Goal: Information Seeking & Learning: Learn about a topic

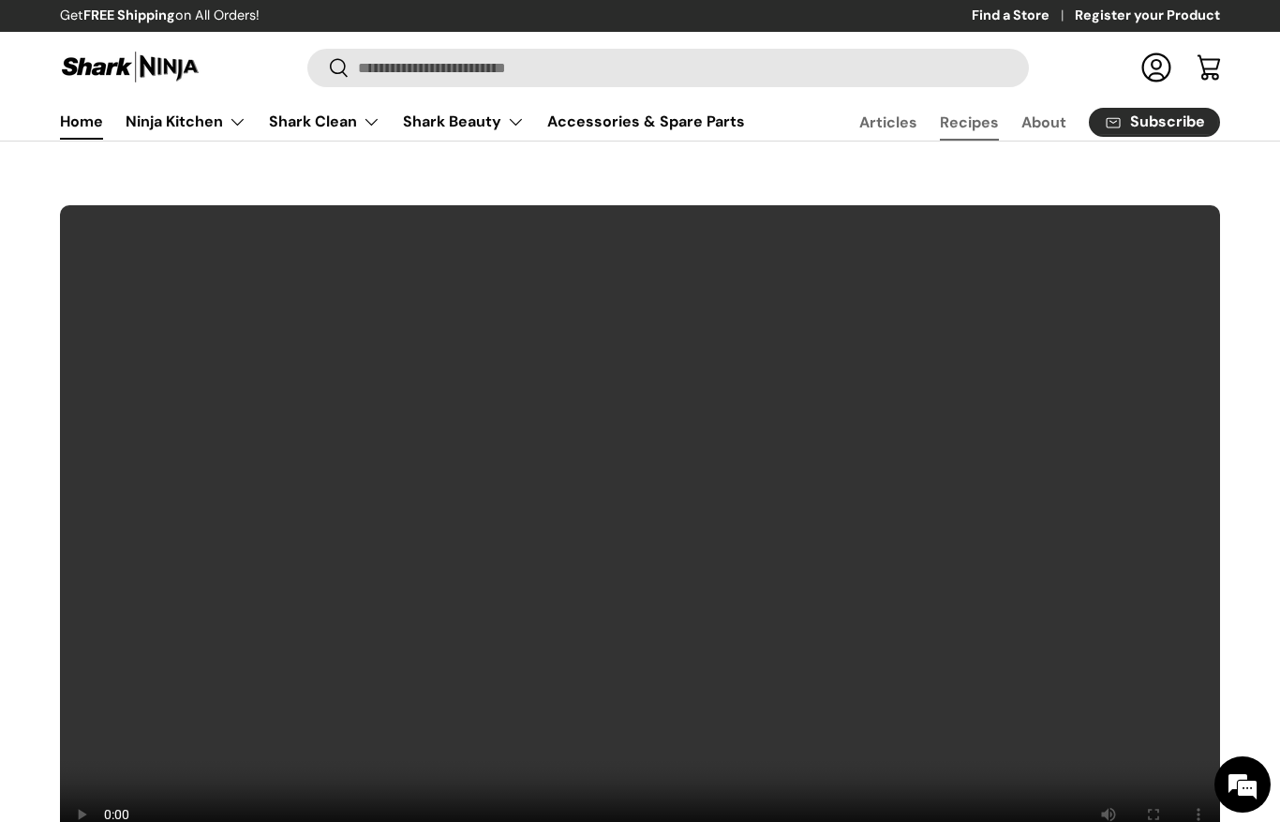
click at [975, 120] on link "Recipes" at bounding box center [969, 122] width 59 height 37
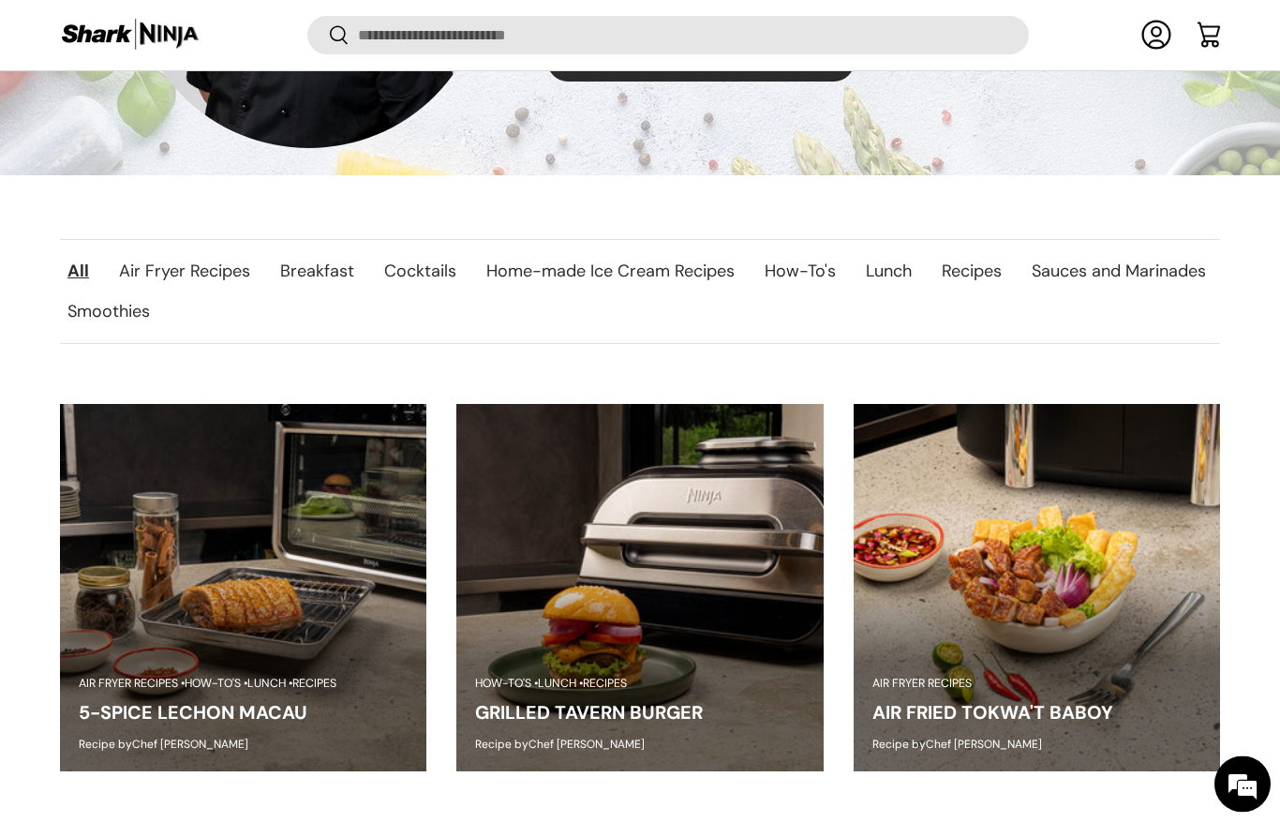
scroll to position [591, 0]
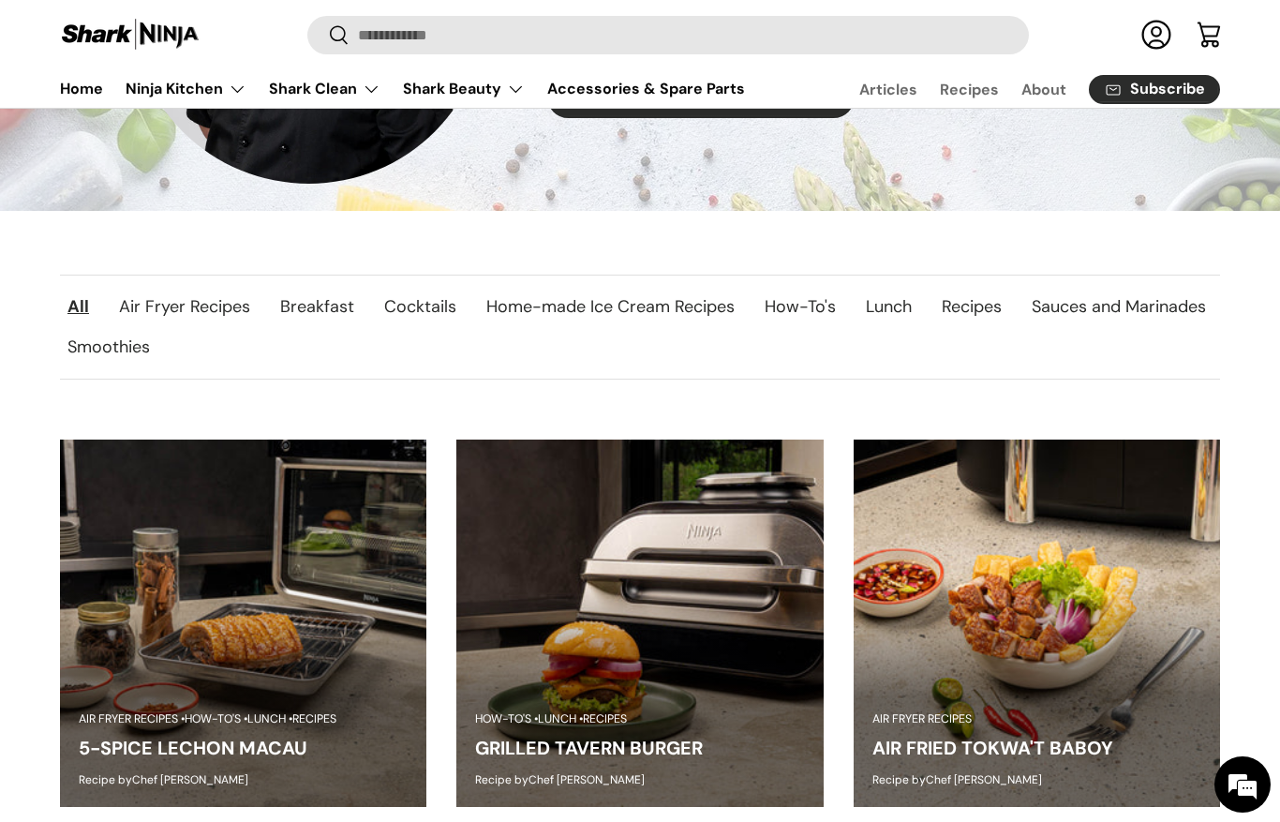
click at [659, 297] on link "Home-made Ice Cream Recipes" at bounding box center [610, 307] width 278 height 40
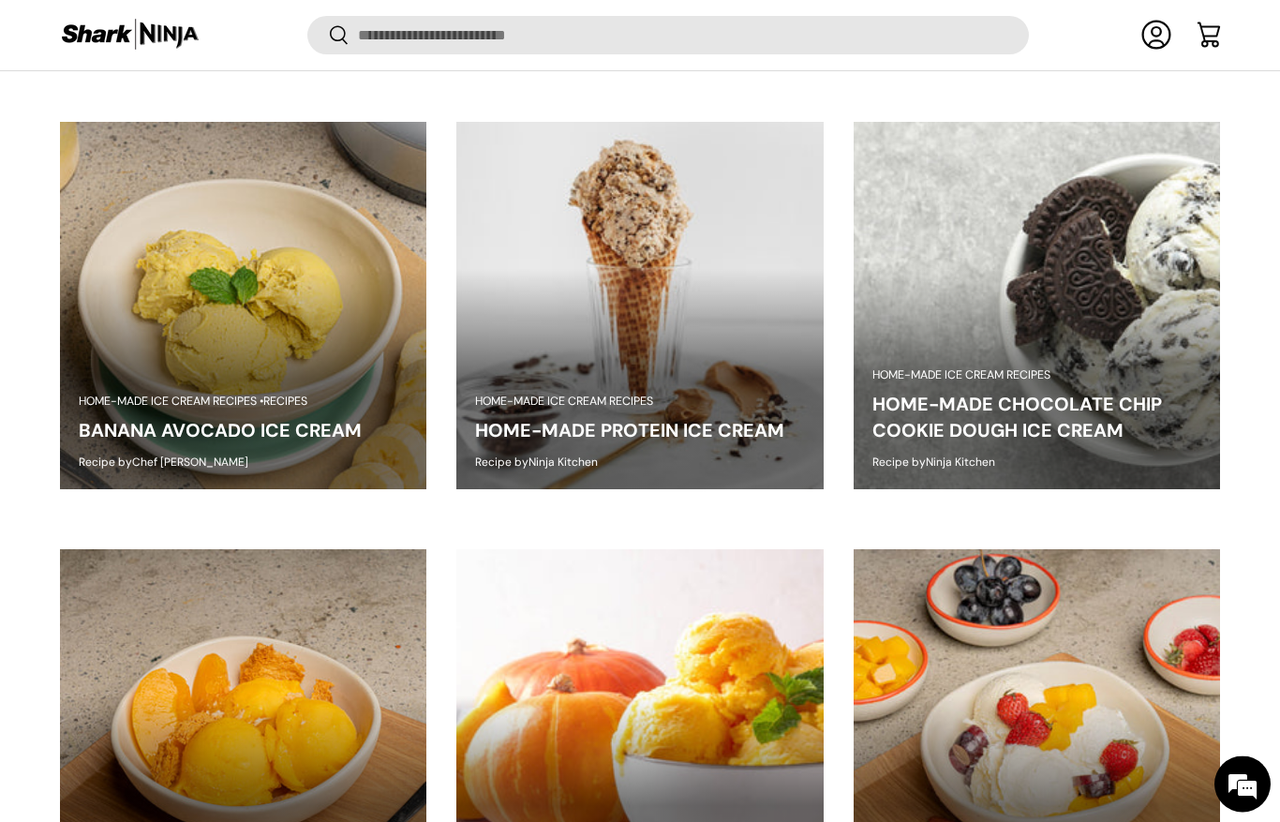
scroll to position [905, 0]
click at [224, 418] on link "BANANA AVOCADO ICE CREAM" at bounding box center [220, 430] width 283 height 24
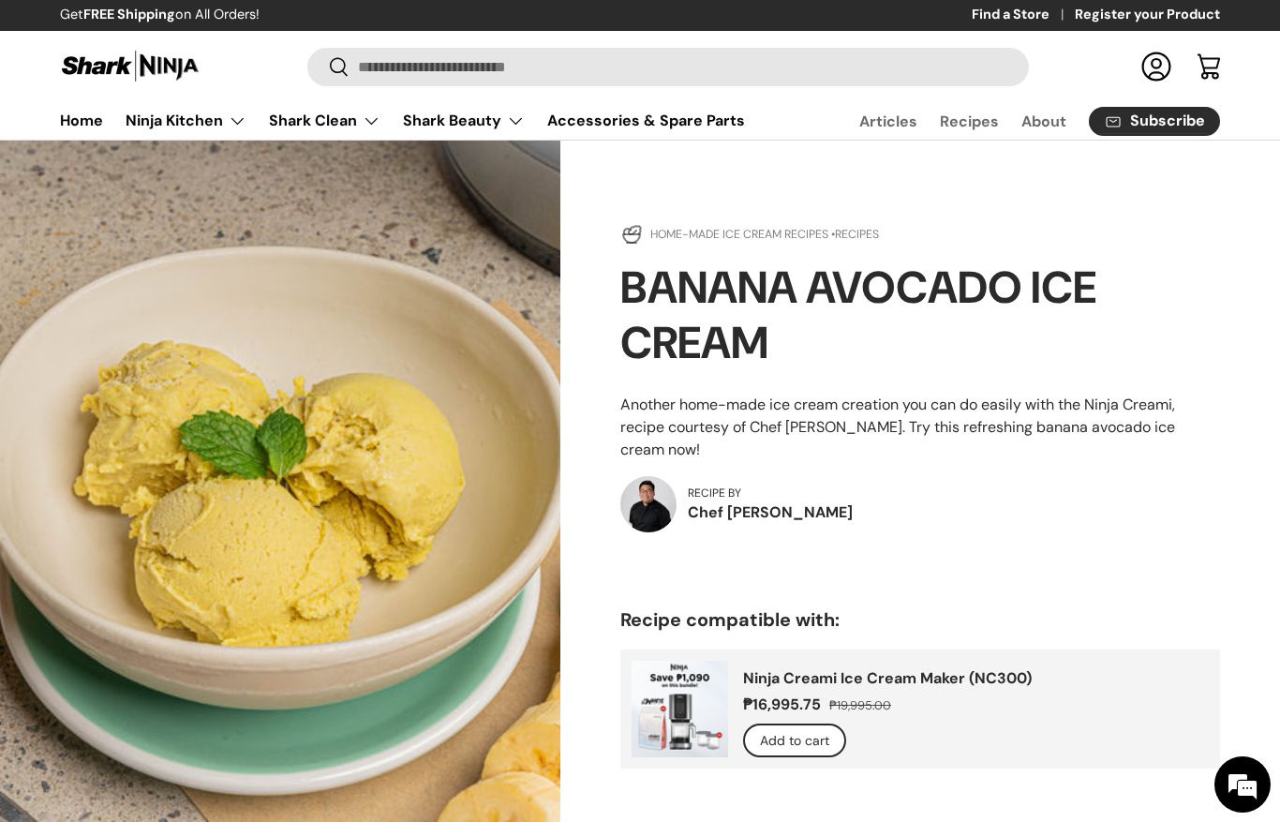
scroll to position [43, 0]
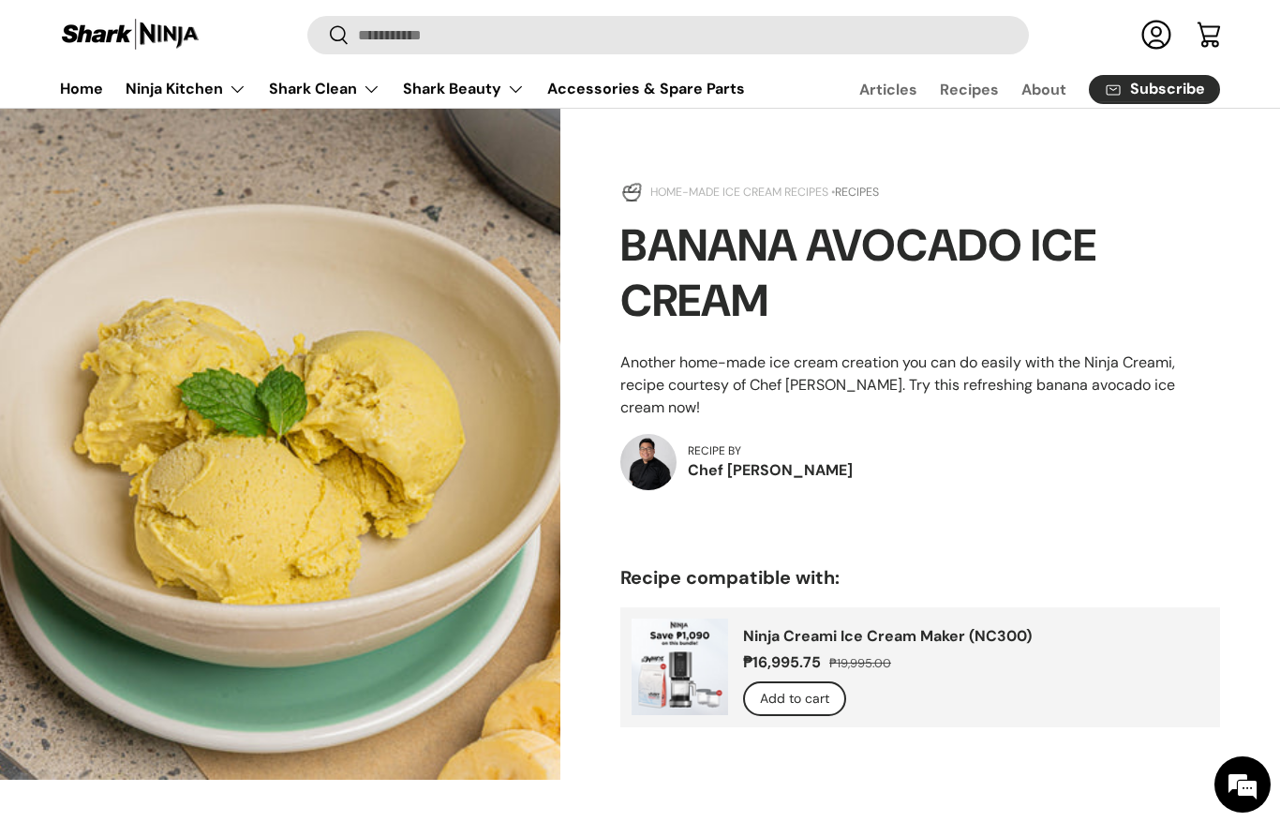
click at [791, 192] on link "Home-made Ice Cream Recipes •" at bounding box center [742, 192] width 185 height 15
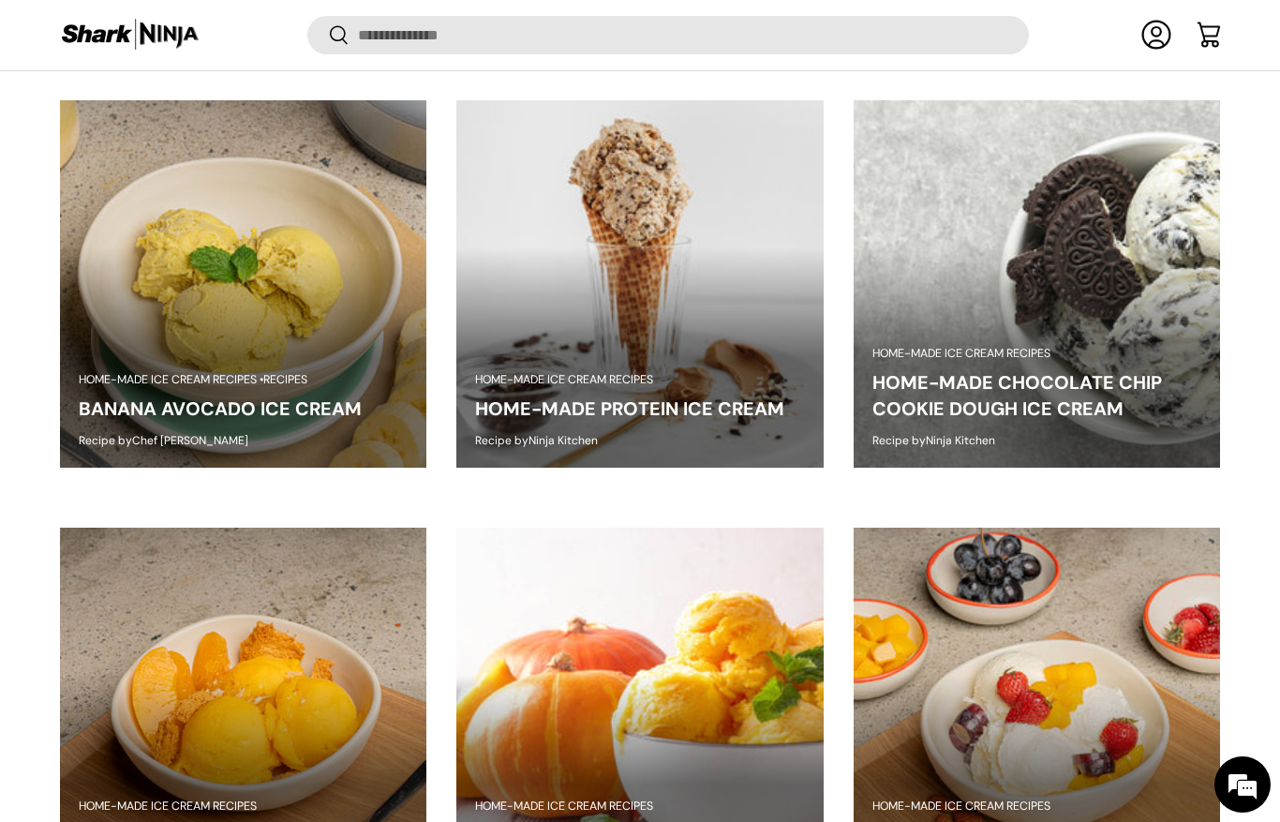
click at [267, 710] on img at bounding box center [243, 711] width 366 height 366
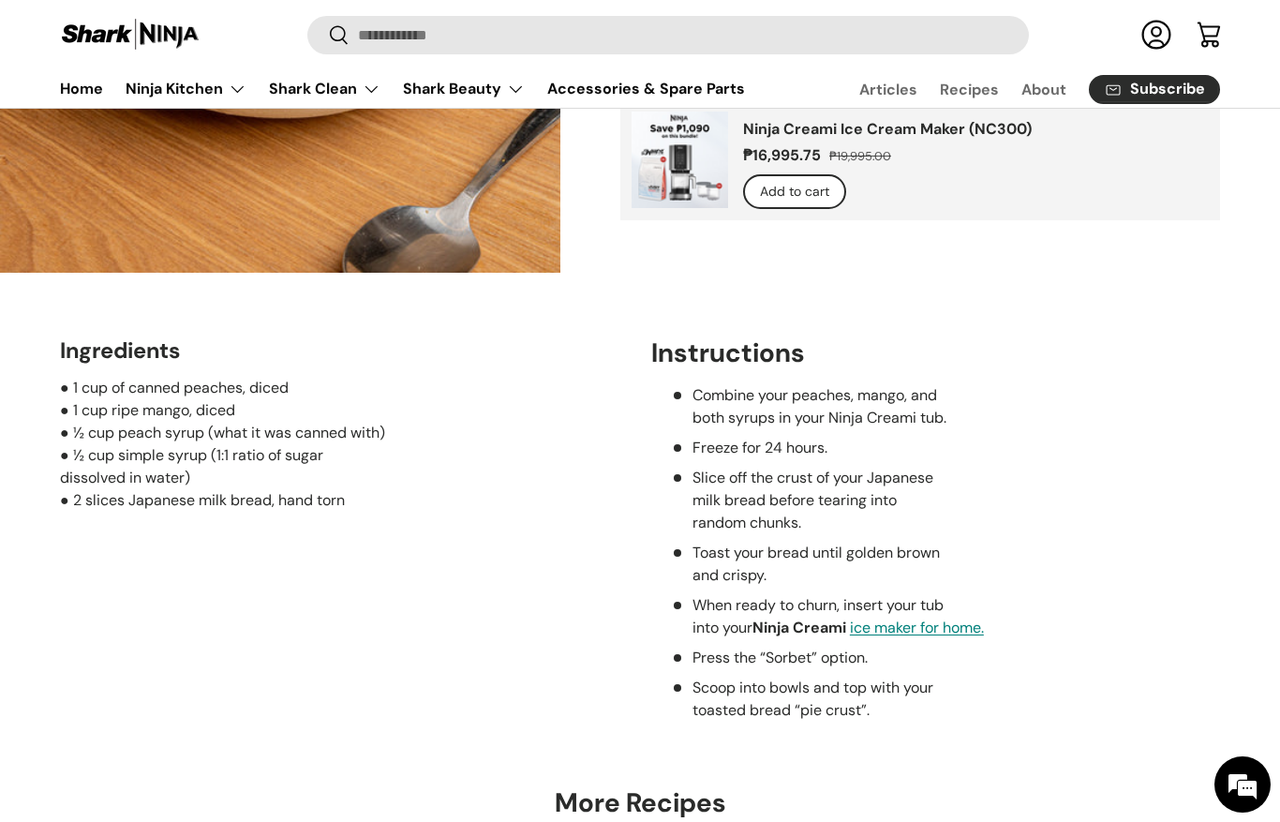
scroll to position [542, 0]
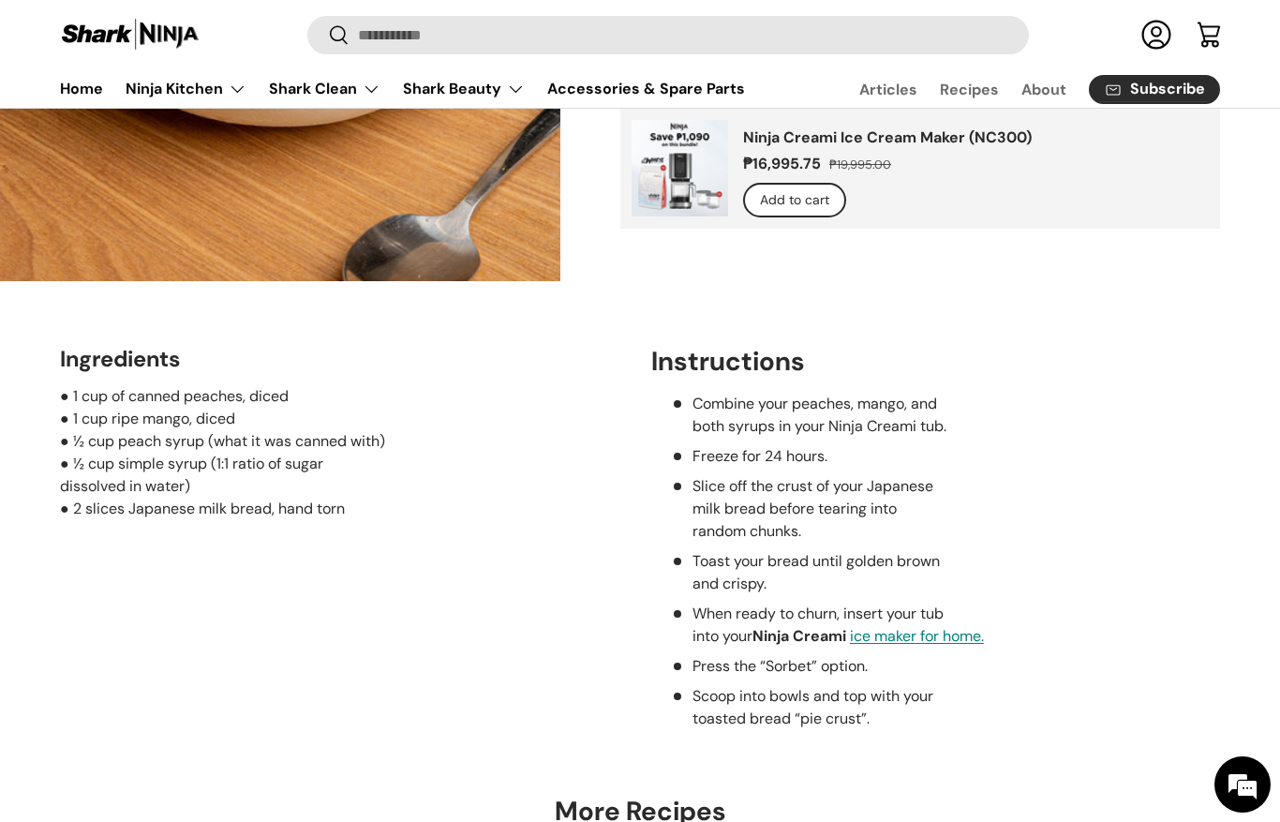
click at [539, 575] on div "Ingredients ● 1 cup of canned peaches, diced ● 1 cup ripe mango, diced ● ½ cup …" at bounding box center [640, 537] width 1280 height 385
click at [1154, 567] on div "Ingredients ● 1 cup of canned peaches, diced ● 1 cup ripe mango, diced ● ½ cup …" at bounding box center [640, 537] width 1280 height 385
click at [1032, 516] on div "Ingredients ● 1 cup of canned peaches, diced ● 1 cup ripe mango, diced ● ½ cup …" at bounding box center [640, 537] width 1280 height 385
click at [591, 516] on div "Ingredients ● 1 cup of canned peaches, diced ● 1 cup ripe mango, diced ● ½ cup …" at bounding box center [640, 537] width 1280 height 385
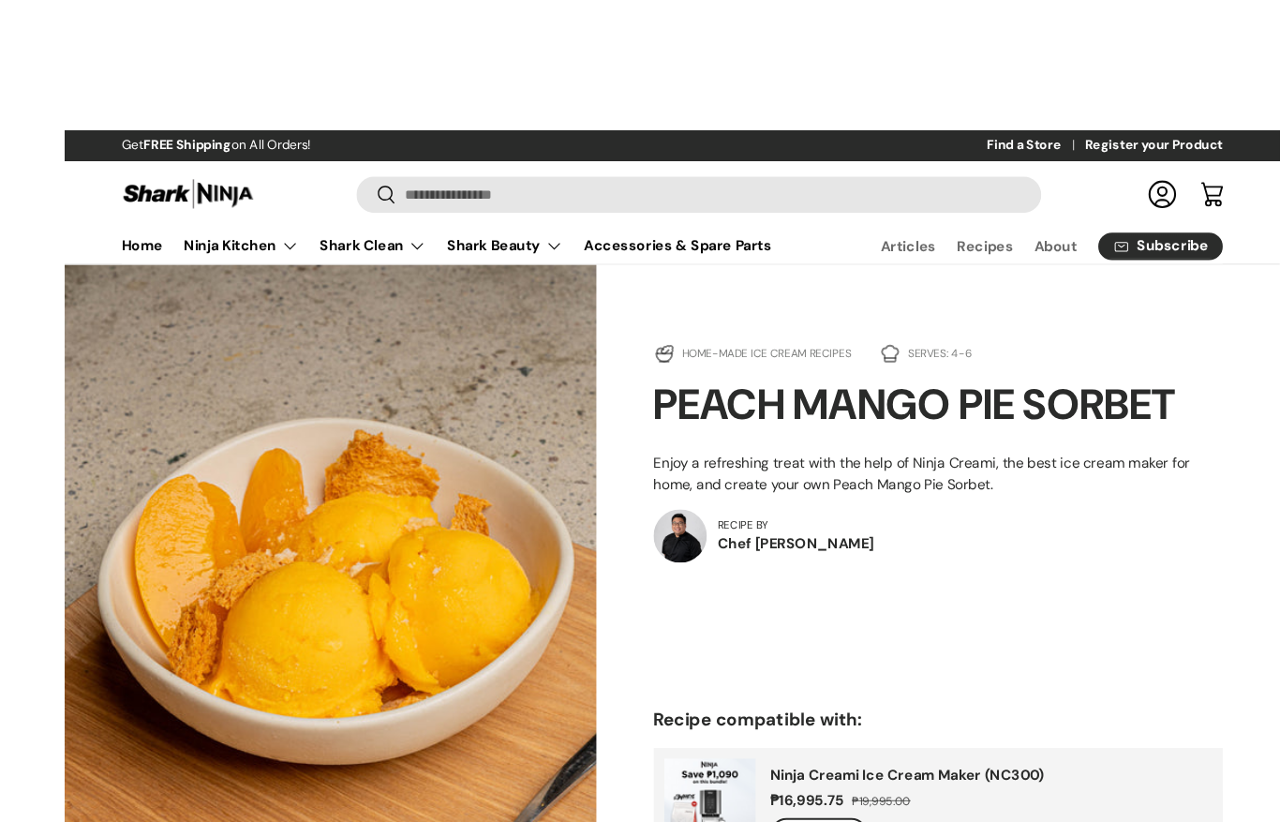
scroll to position [7, 0]
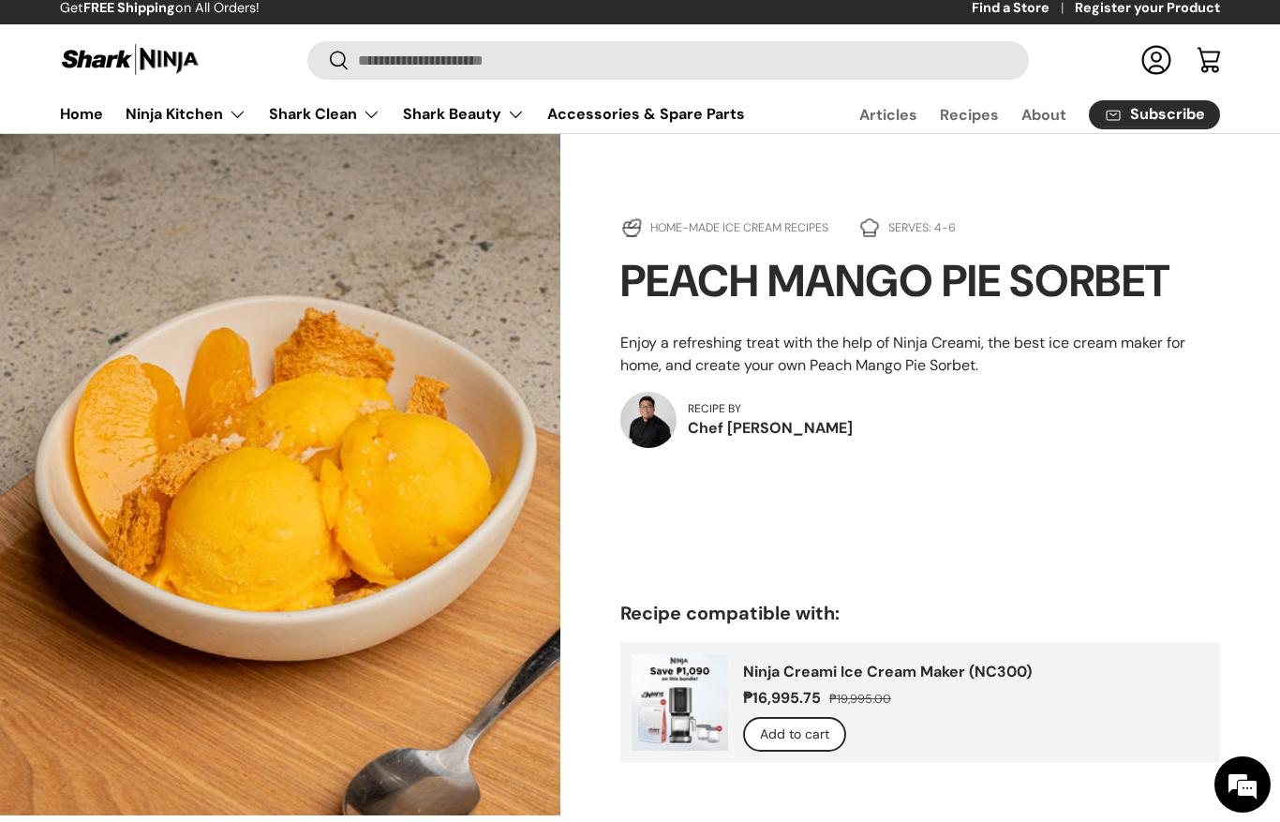
click at [183, 266] on img at bounding box center [280, 474] width 561 height 681
click at [1115, 435] on p "Chef [PERSON_NAME]" at bounding box center [954, 428] width 532 height 22
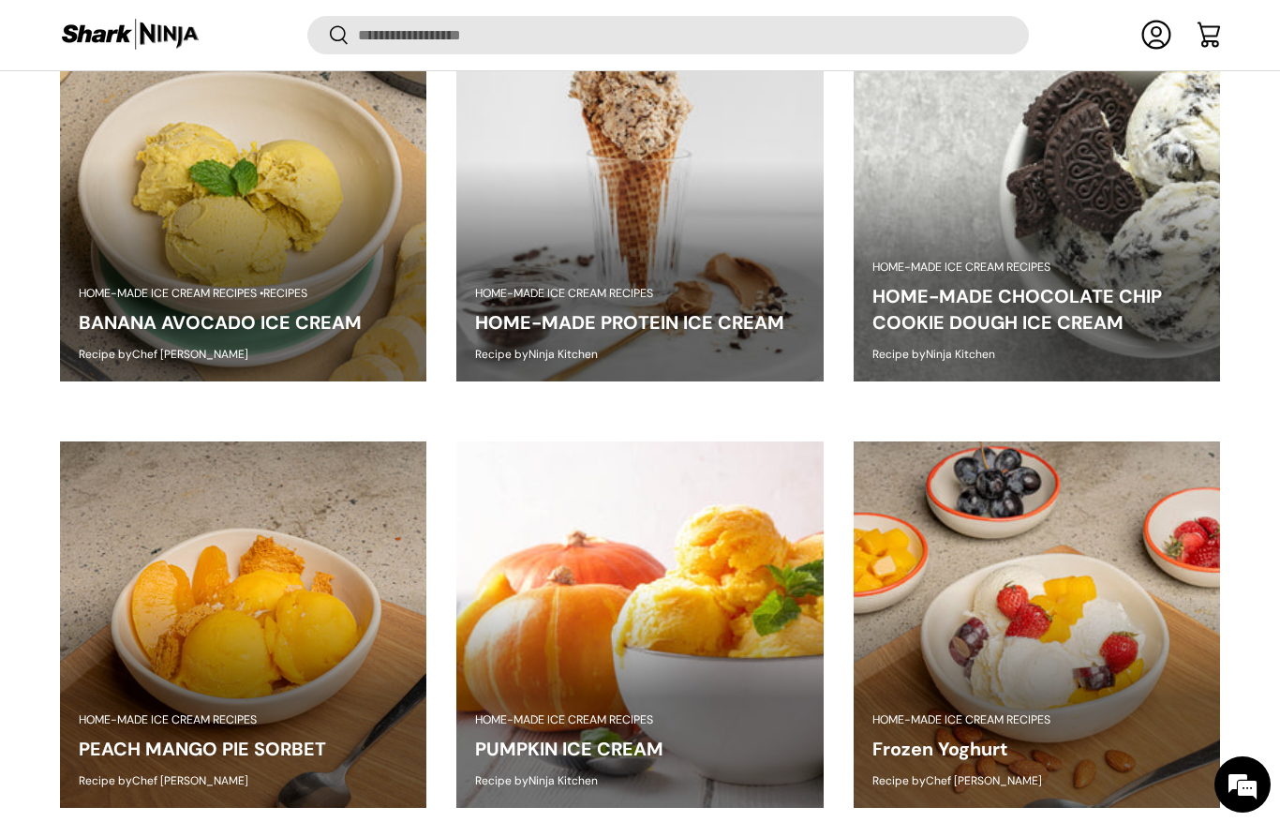
click at [1053, 284] on link "HOME-MADE CHOCOLATE CHIP COOKIE DOUGH ICE CREAM" at bounding box center [1018, 309] width 290 height 51
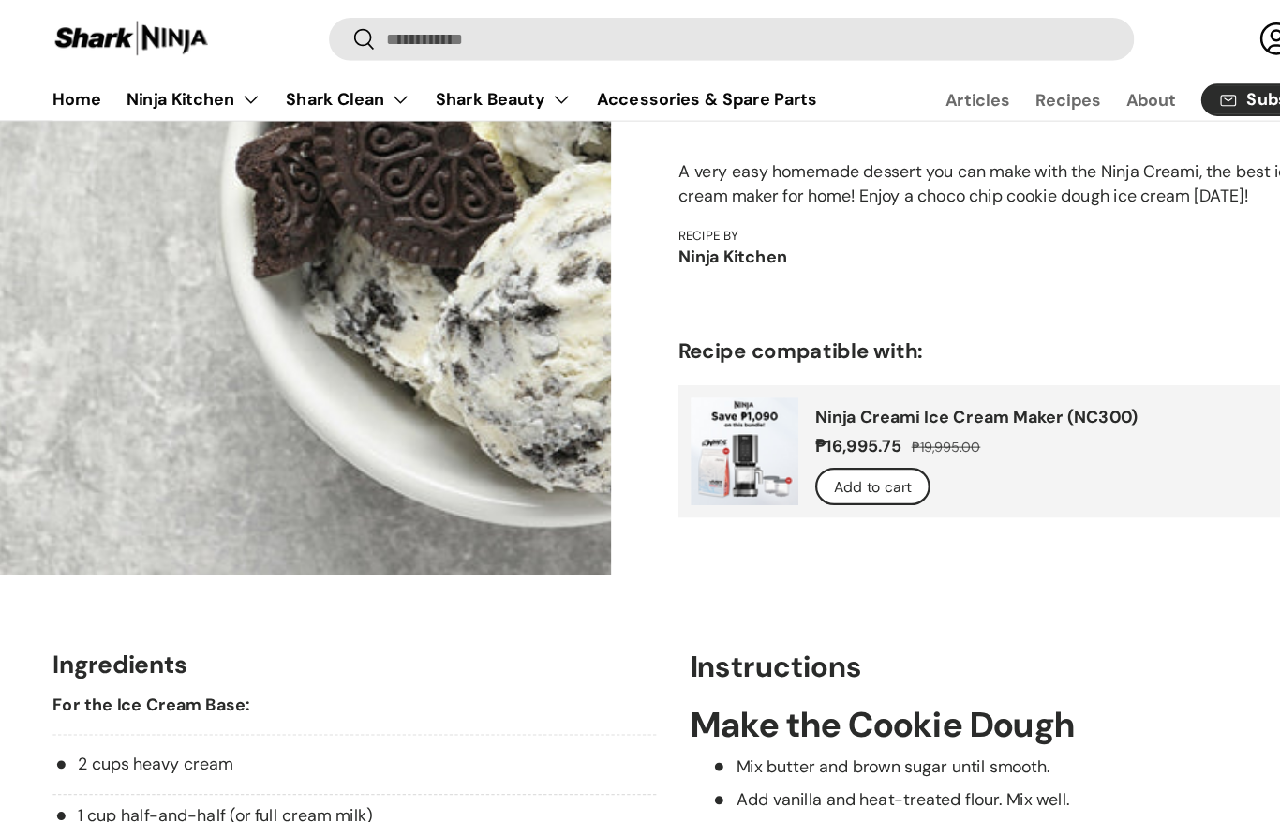
scroll to position [306, 0]
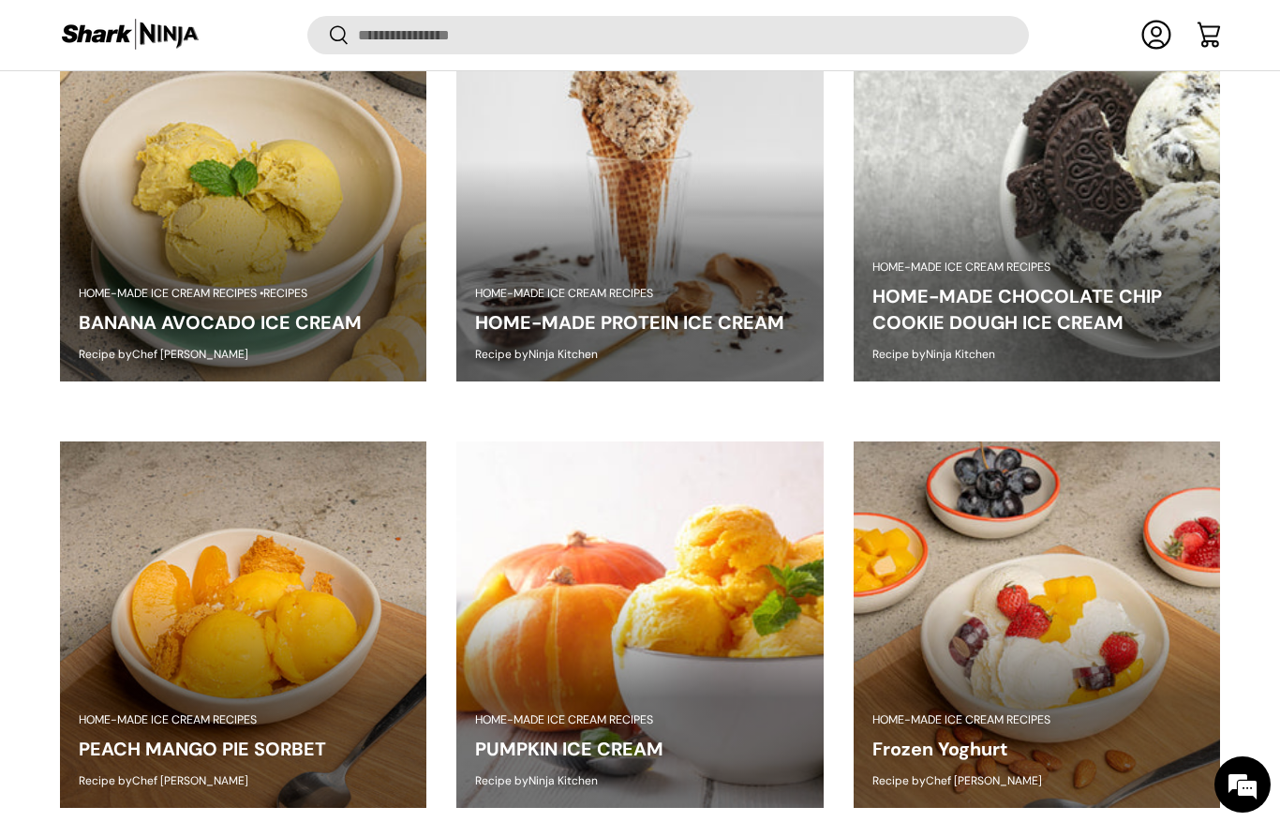
click at [707, 189] on img at bounding box center [639, 197] width 366 height 366
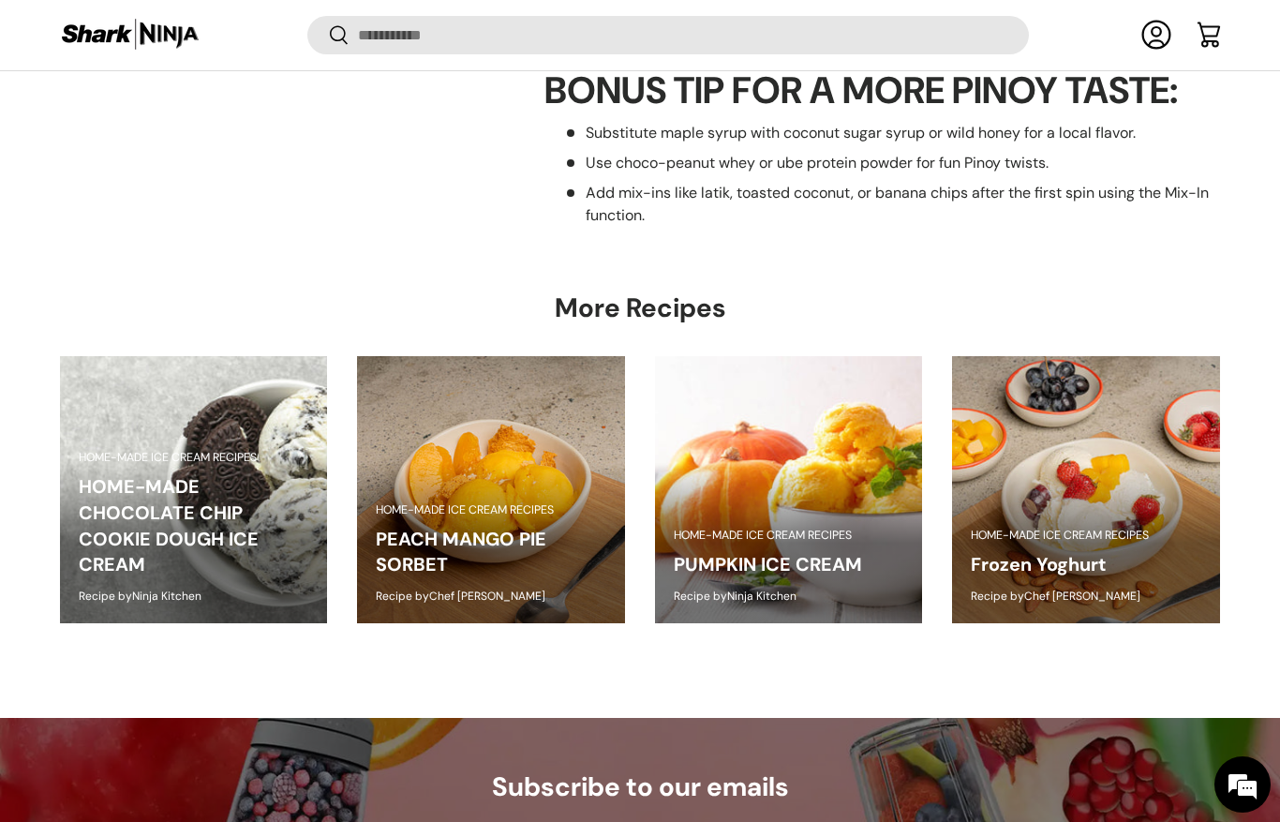
scroll to position [0, 298]
click at [1107, 576] on link "Frozen Yoghurt" at bounding box center [1039, 564] width 136 height 24
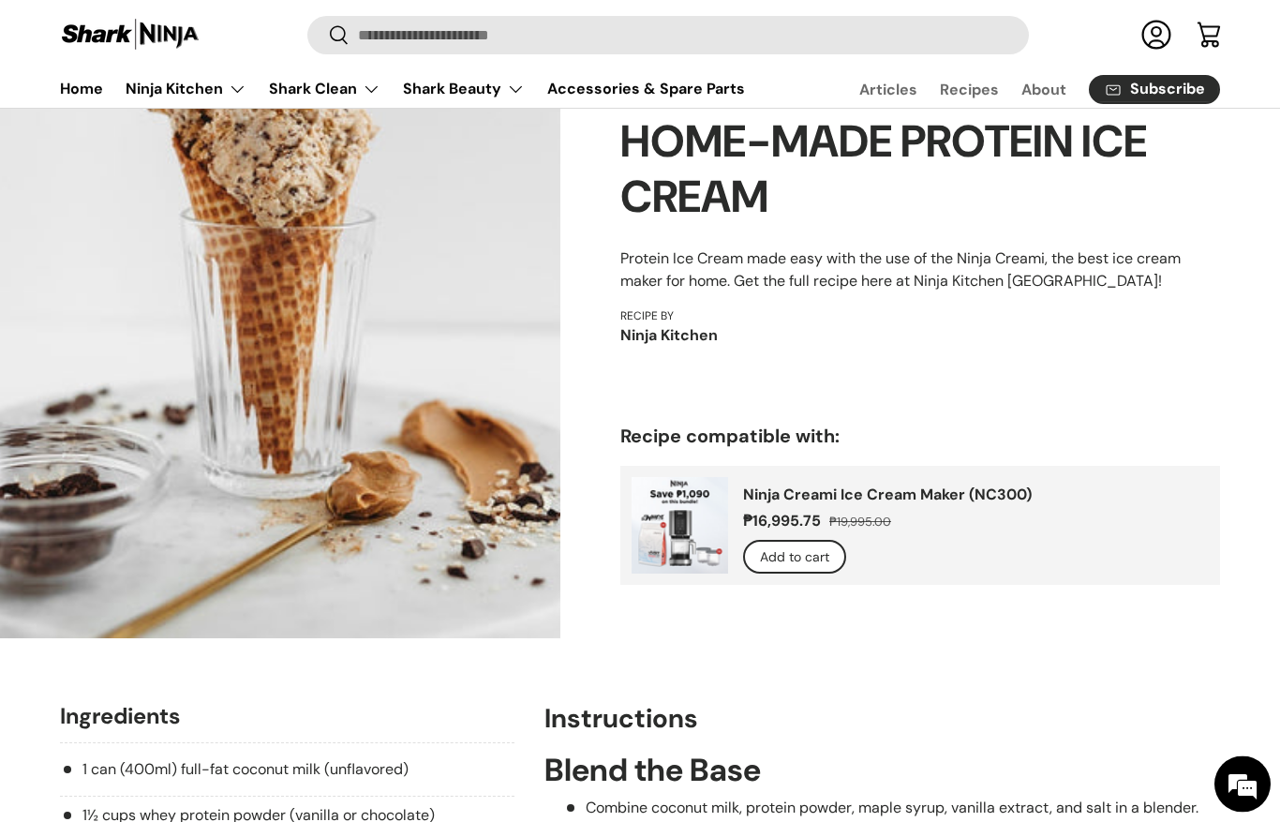
scroll to position [0, 0]
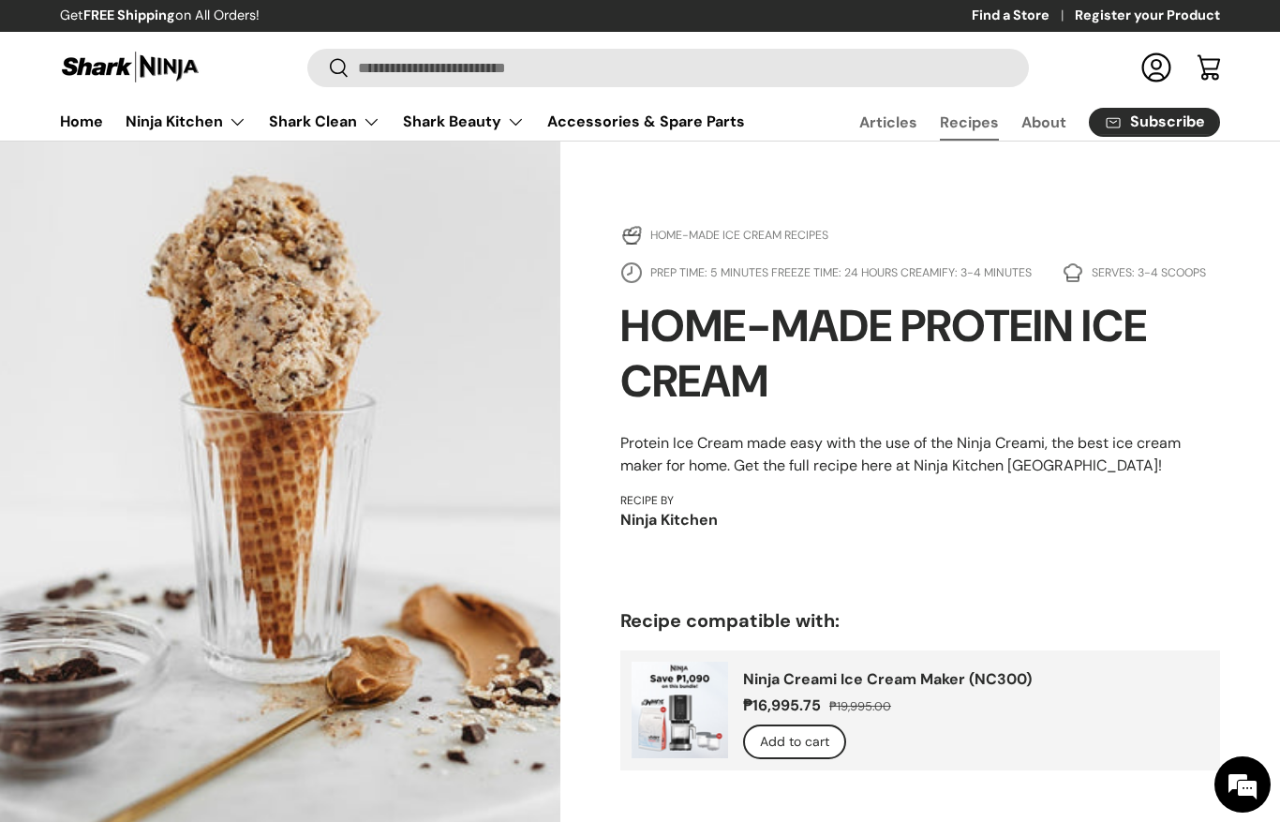
click at [976, 125] on link "Recipes" at bounding box center [969, 122] width 59 height 37
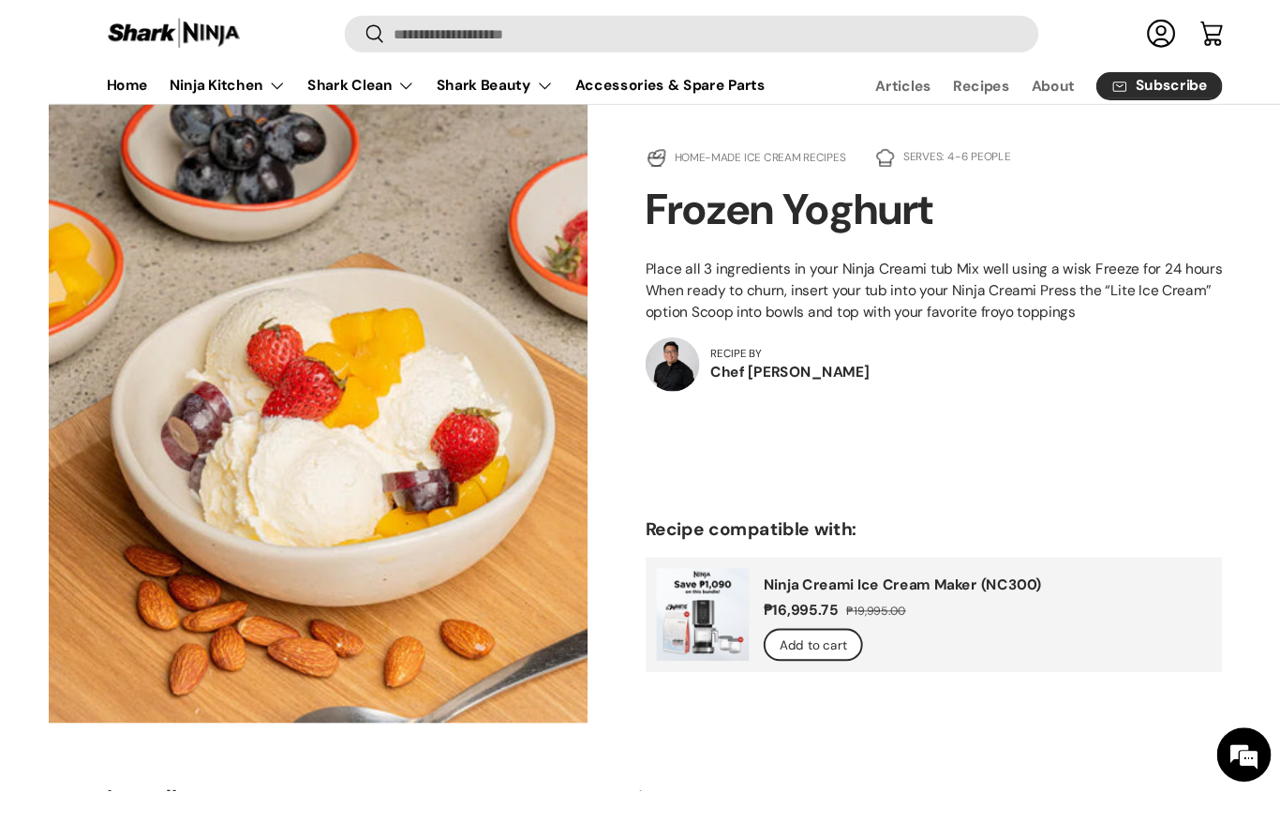
scroll to position [224, 0]
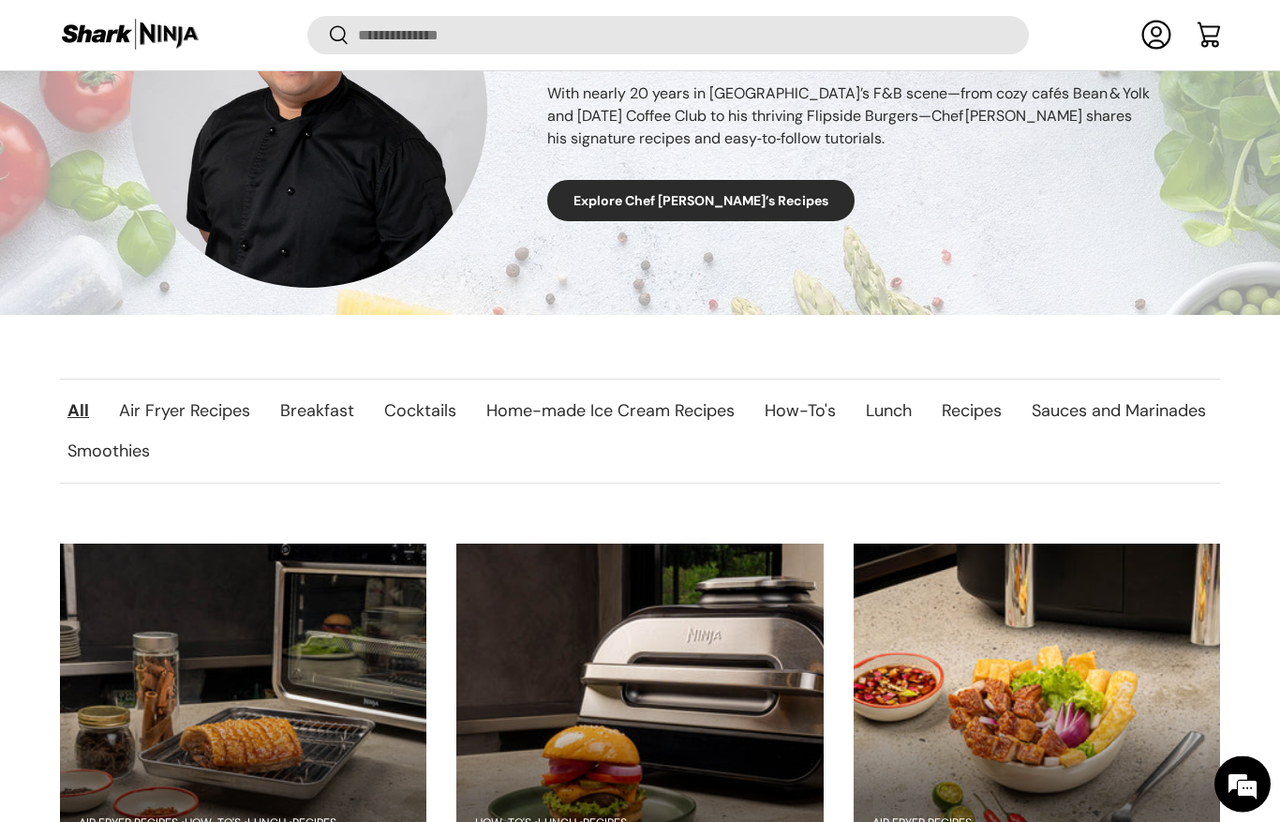
scroll to position [484, 0]
click at [614, 404] on link "Home-made Ice Cream Recipes" at bounding box center [610, 411] width 278 height 40
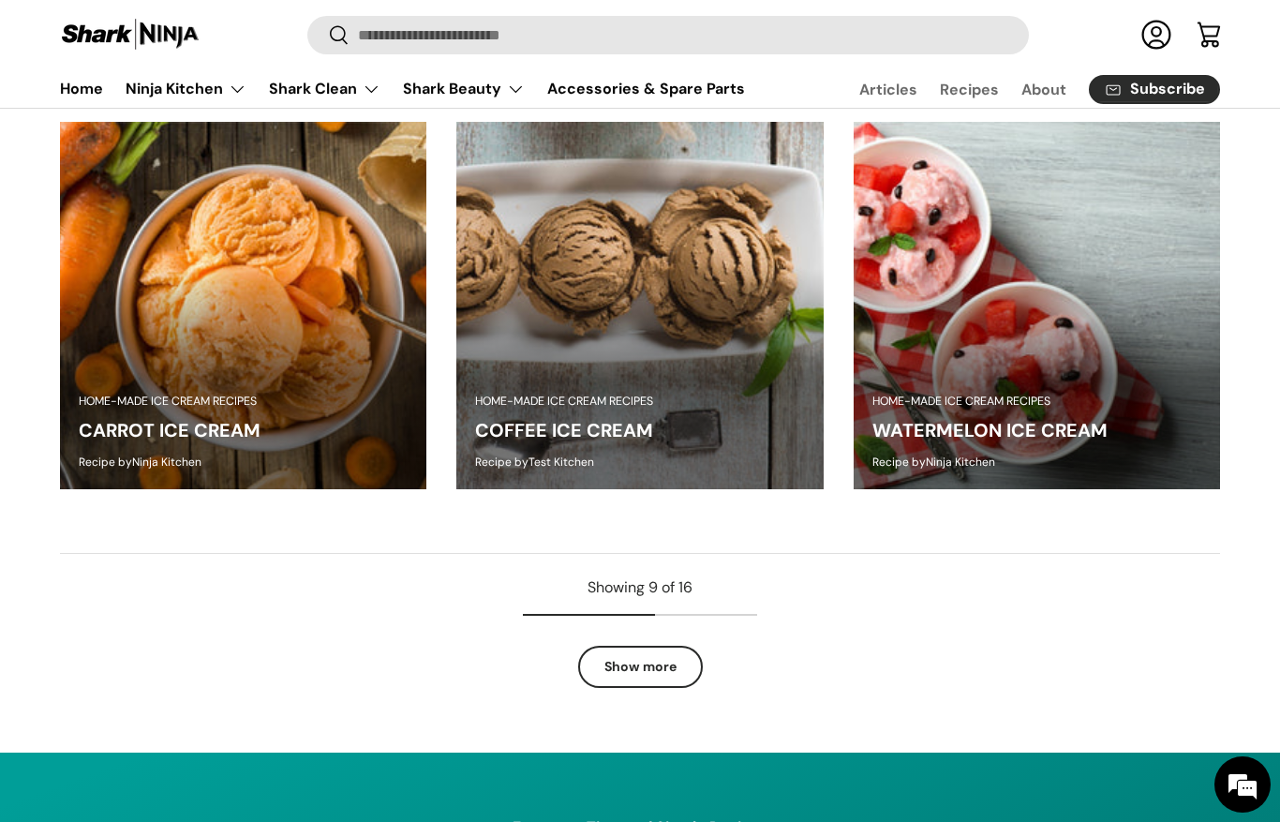
scroll to position [1762, 0]
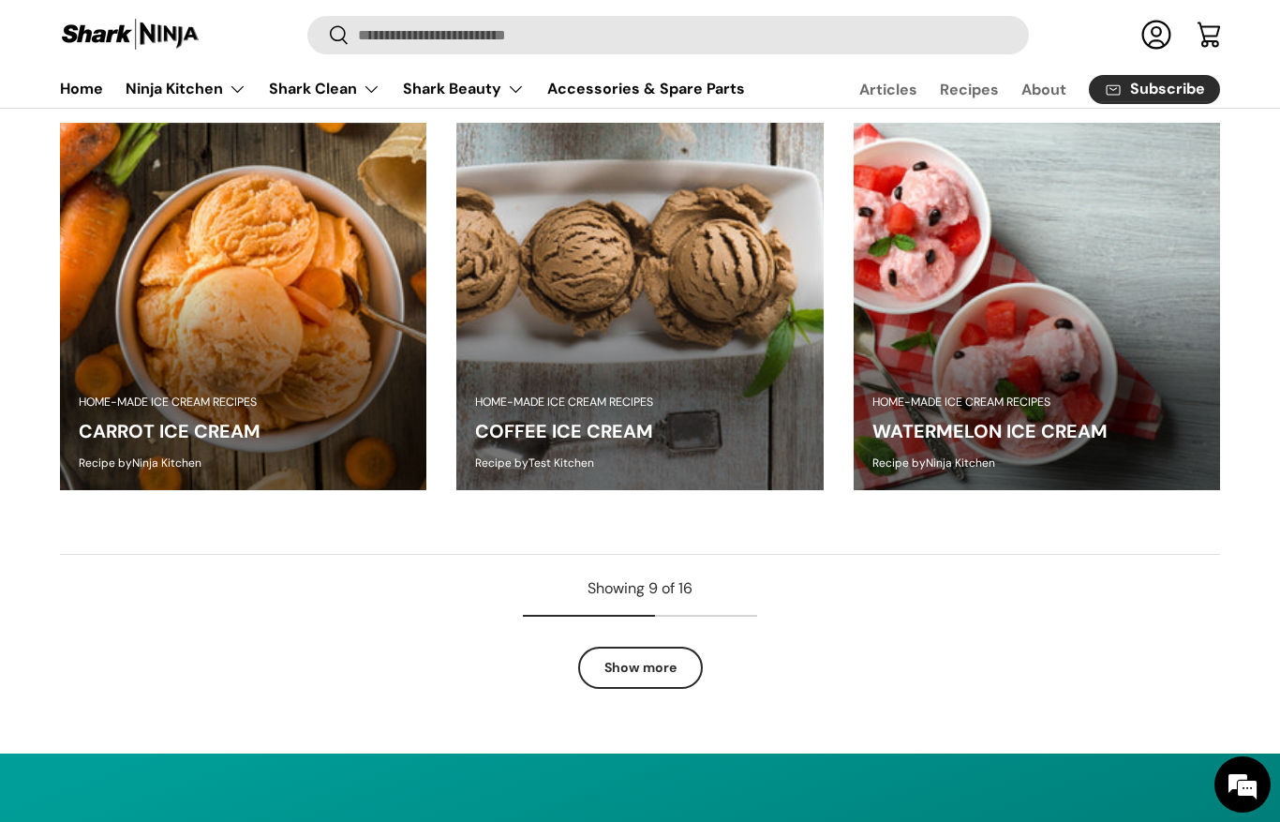
click at [237, 335] on img at bounding box center [243, 306] width 366 height 366
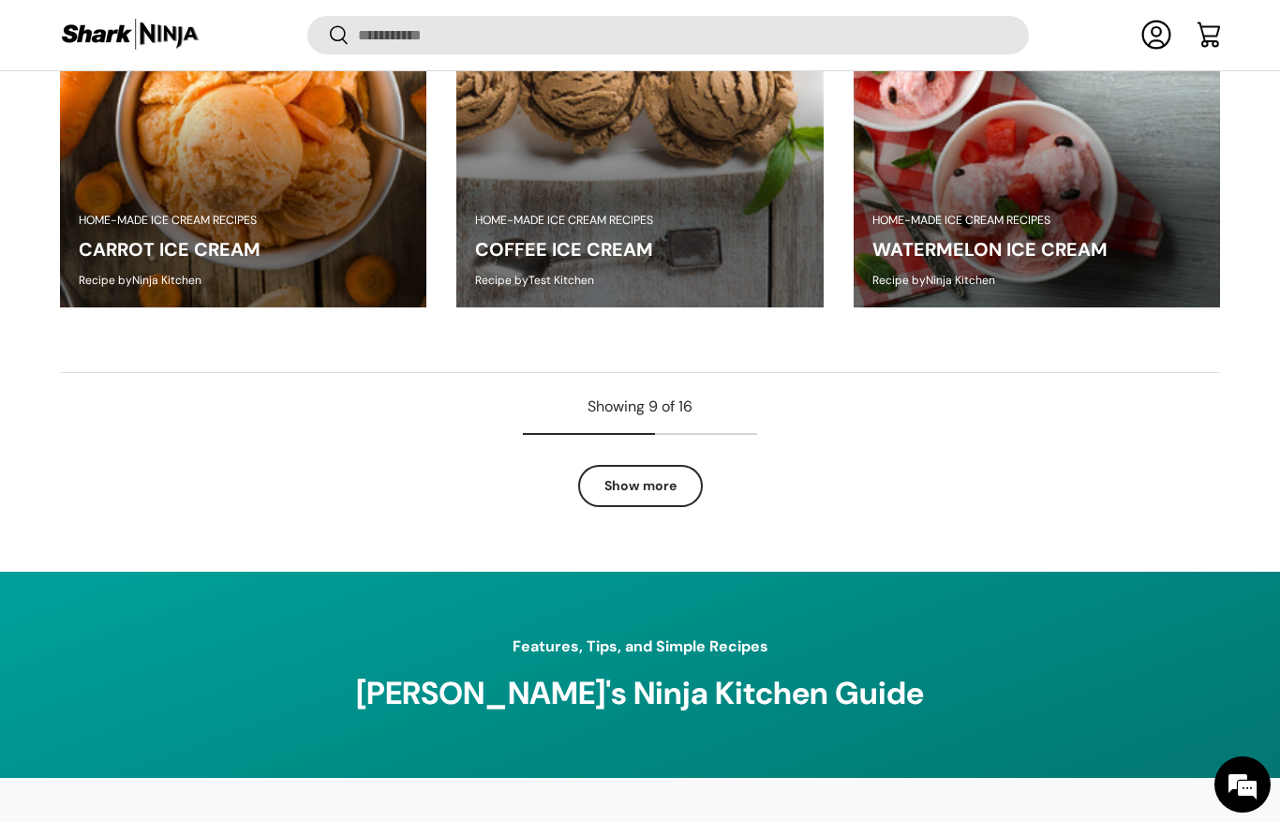
scroll to position [1913, 0]
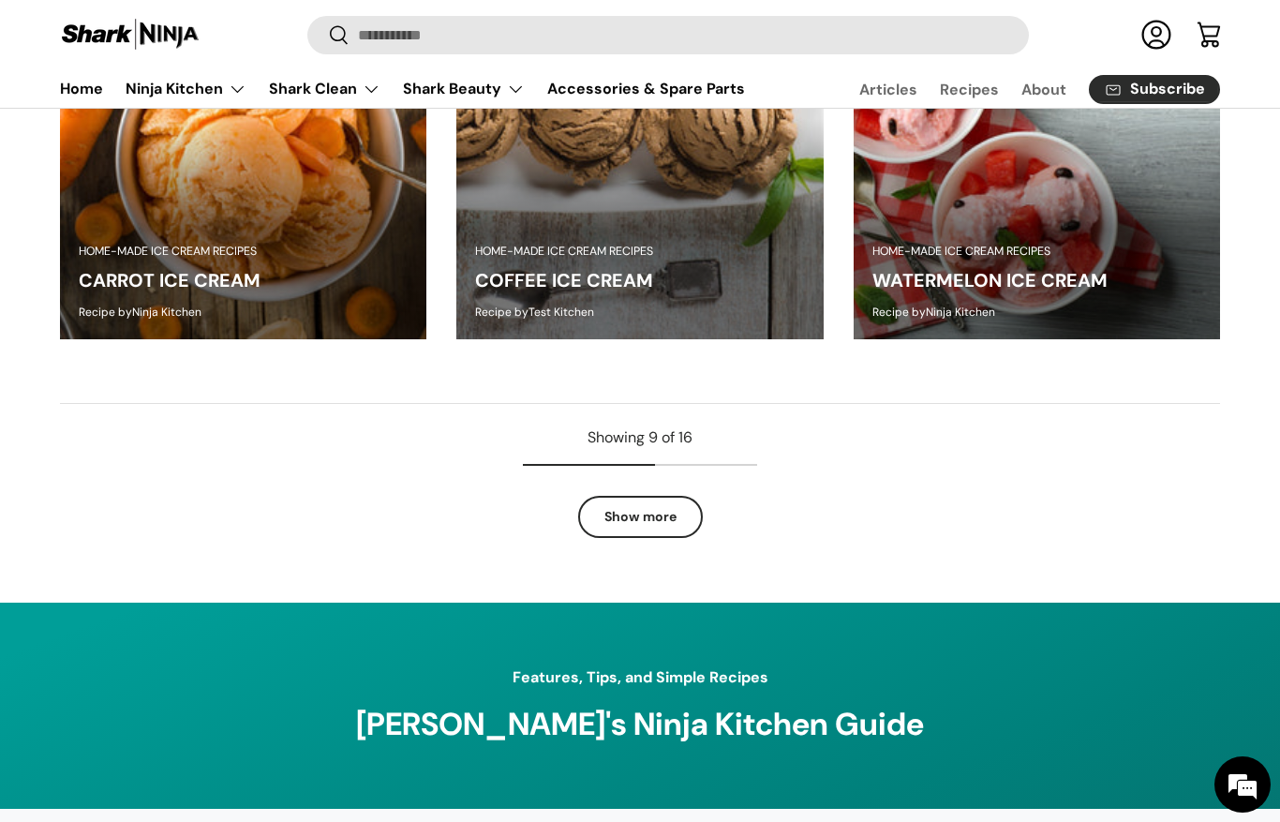
click at [638, 517] on link "Show more" at bounding box center [640, 517] width 125 height 42
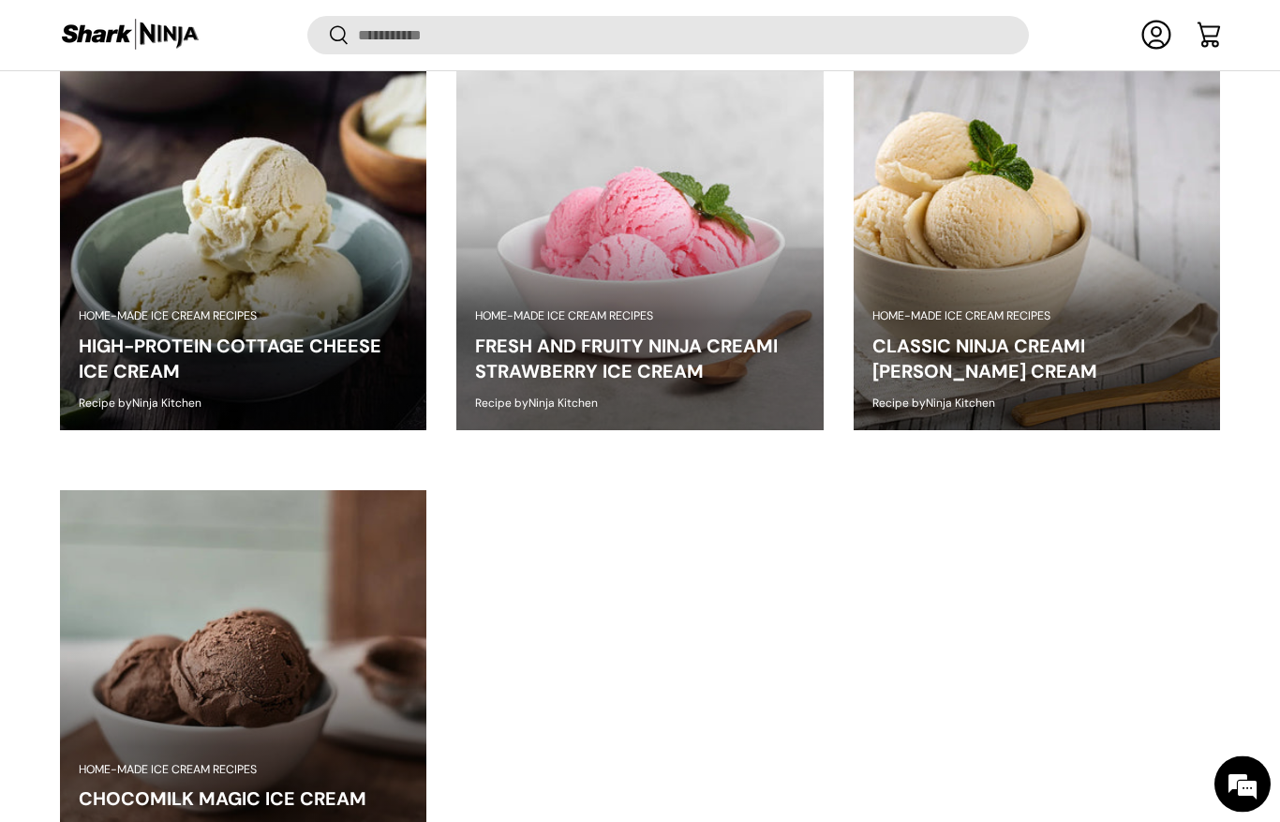
scroll to position [2671, 0]
click at [1098, 334] on link "CLASSIC NINJA CREAMI VANILLA ICE CREAM" at bounding box center [985, 359] width 225 height 51
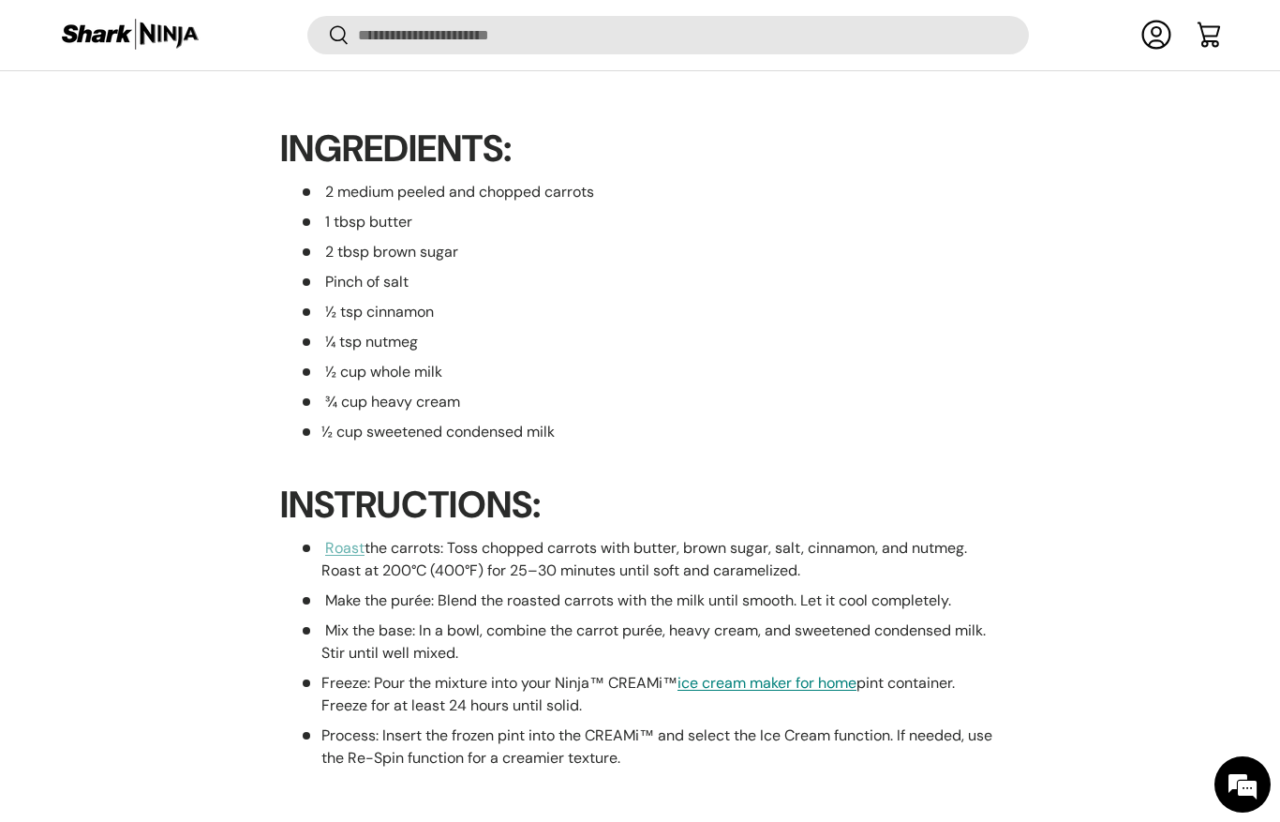
click at [338, 538] on link "Roast" at bounding box center [344, 548] width 39 height 20
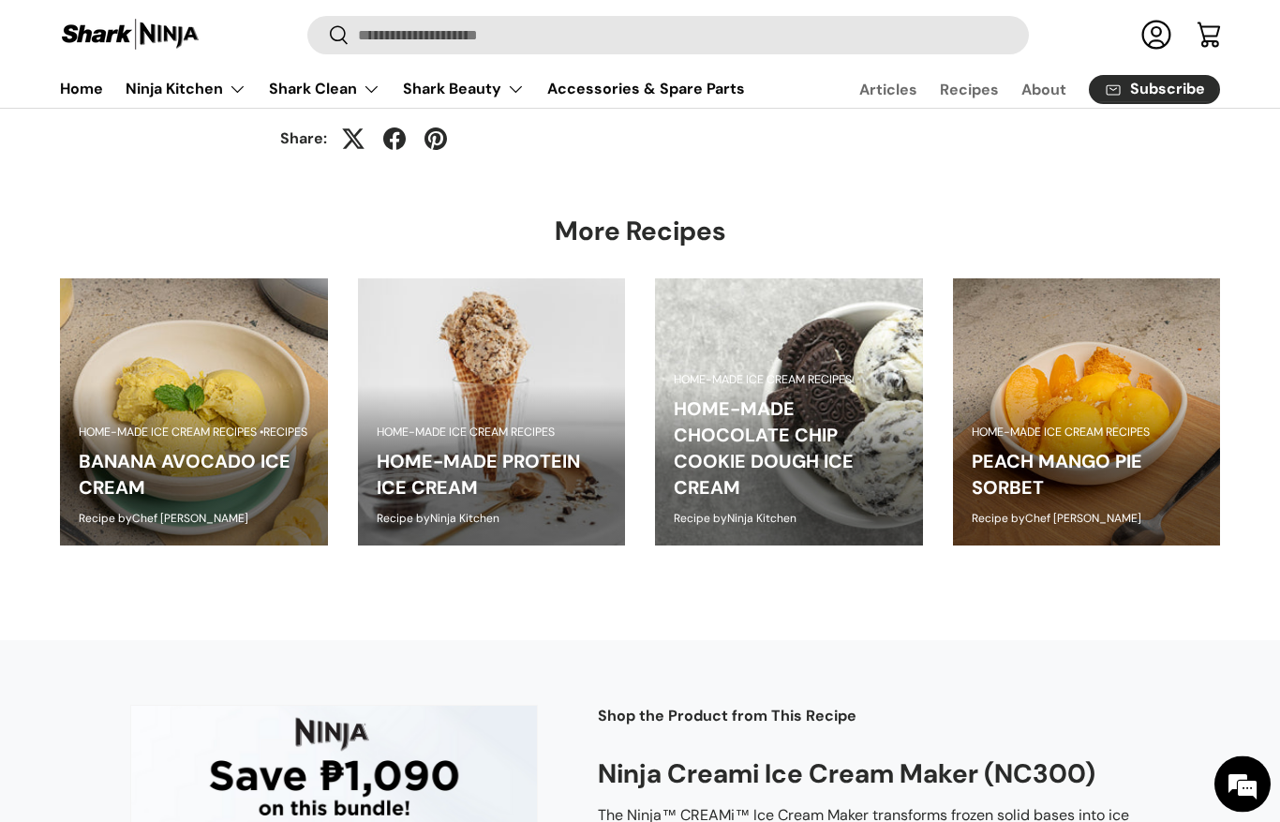
scroll to position [1513, 0]
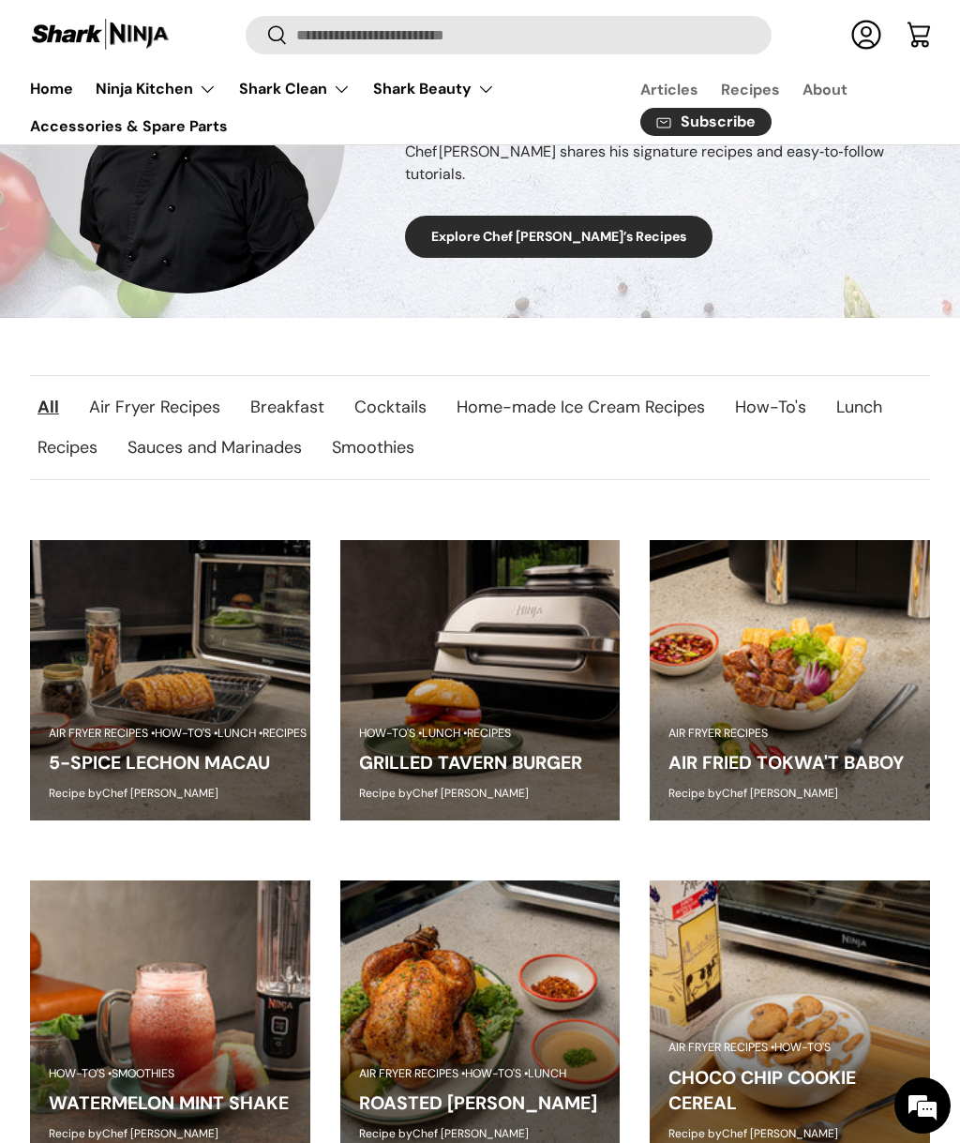
scroll to position [456, 0]
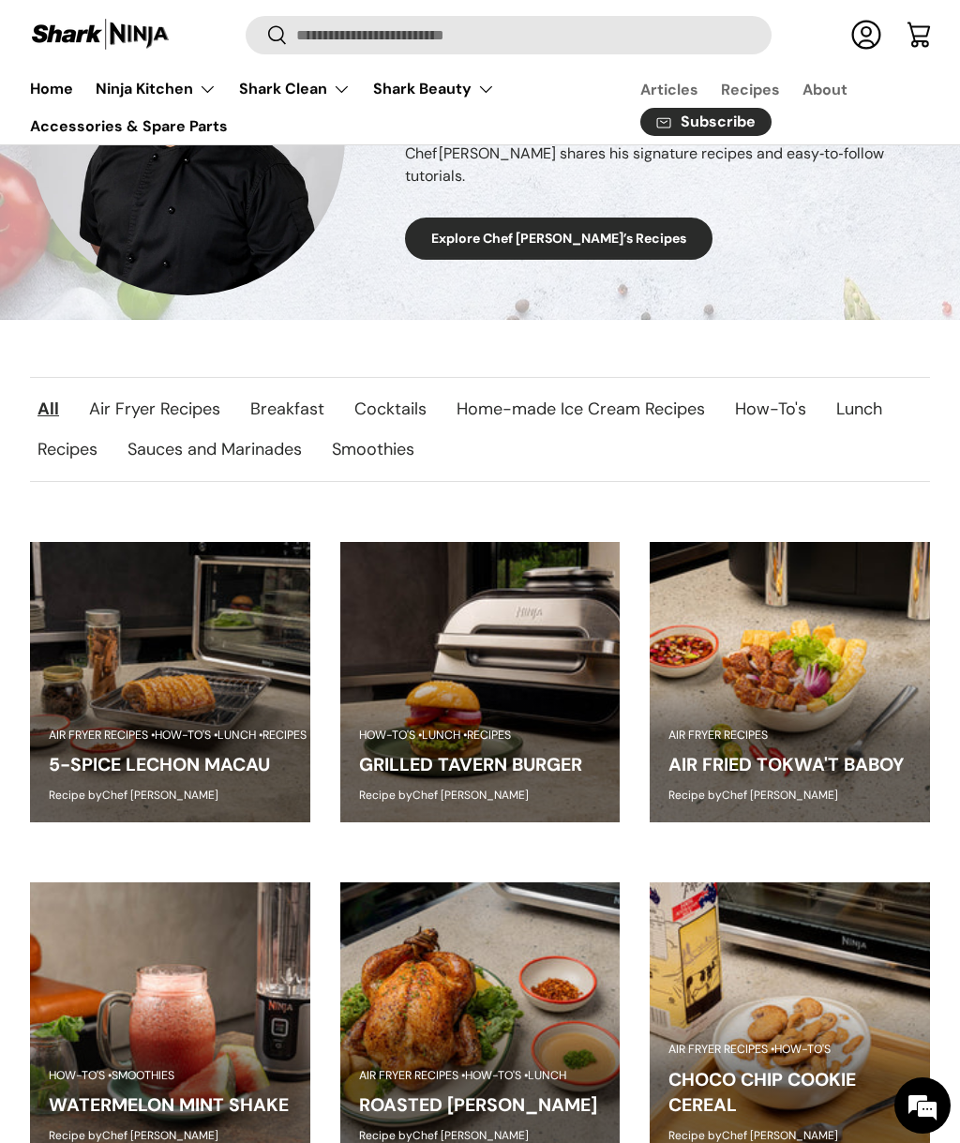
click at [630, 409] on link "Home-made Ice Cream Recipes" at bounding box center [580, 409] width 278 height 40
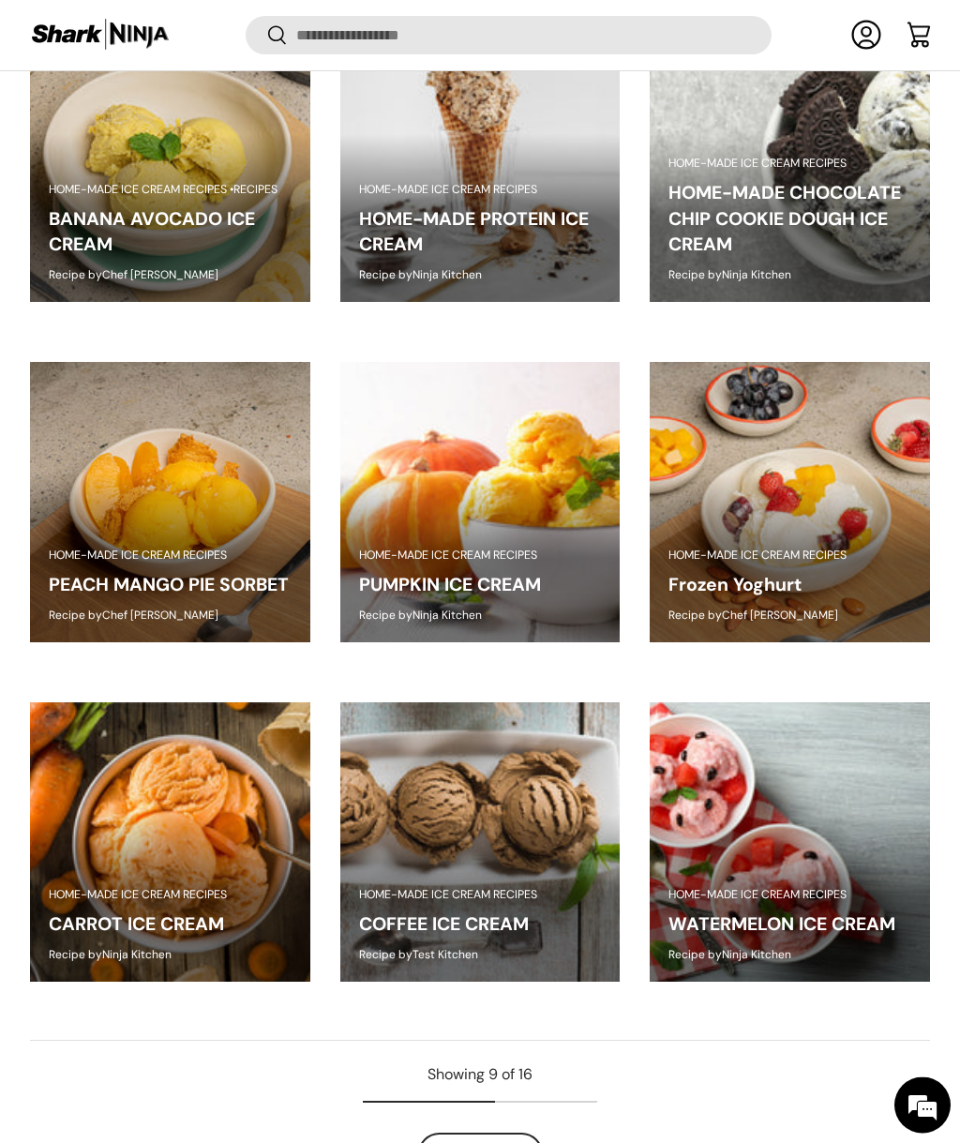
scroll to position [973, 0]
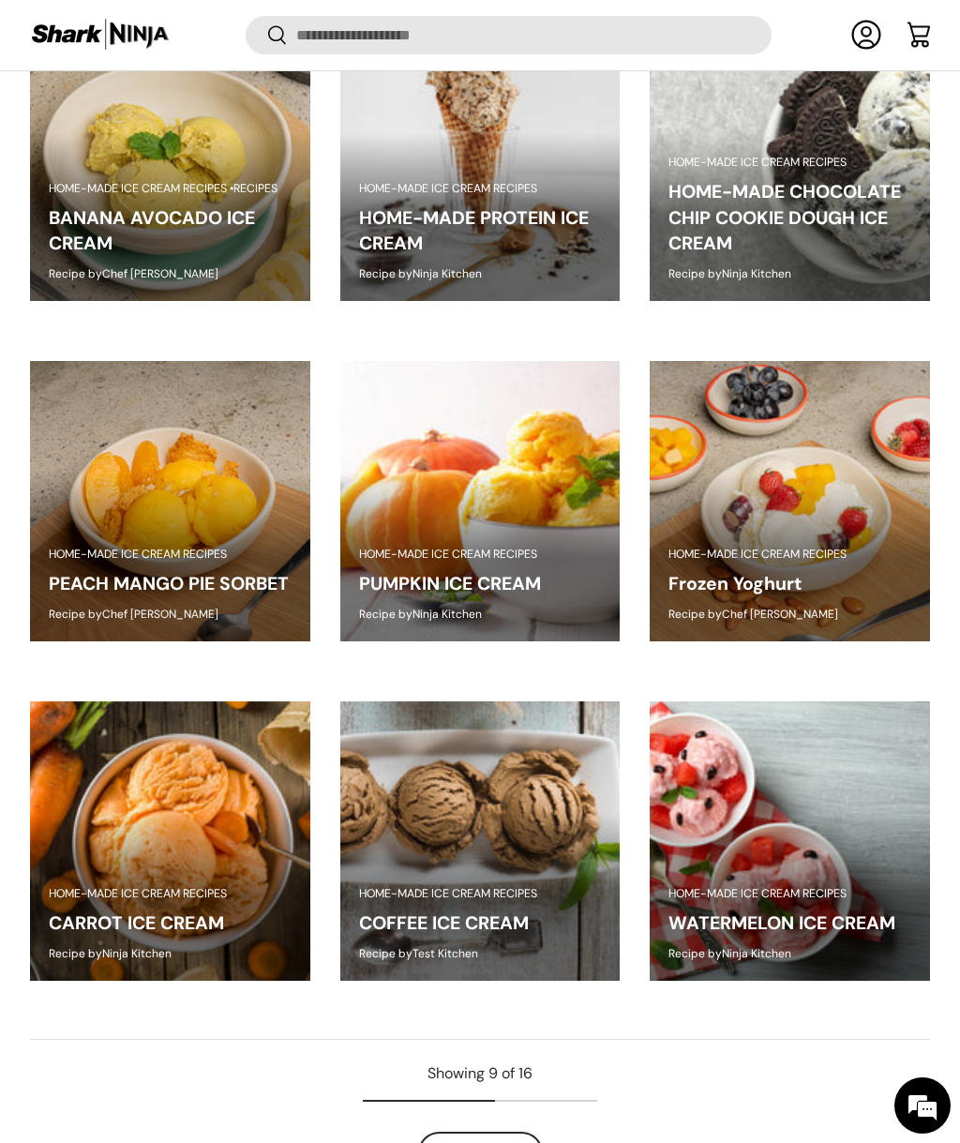
click at [769, 848] on img at bounding box center [790, 841] width 280 height 280
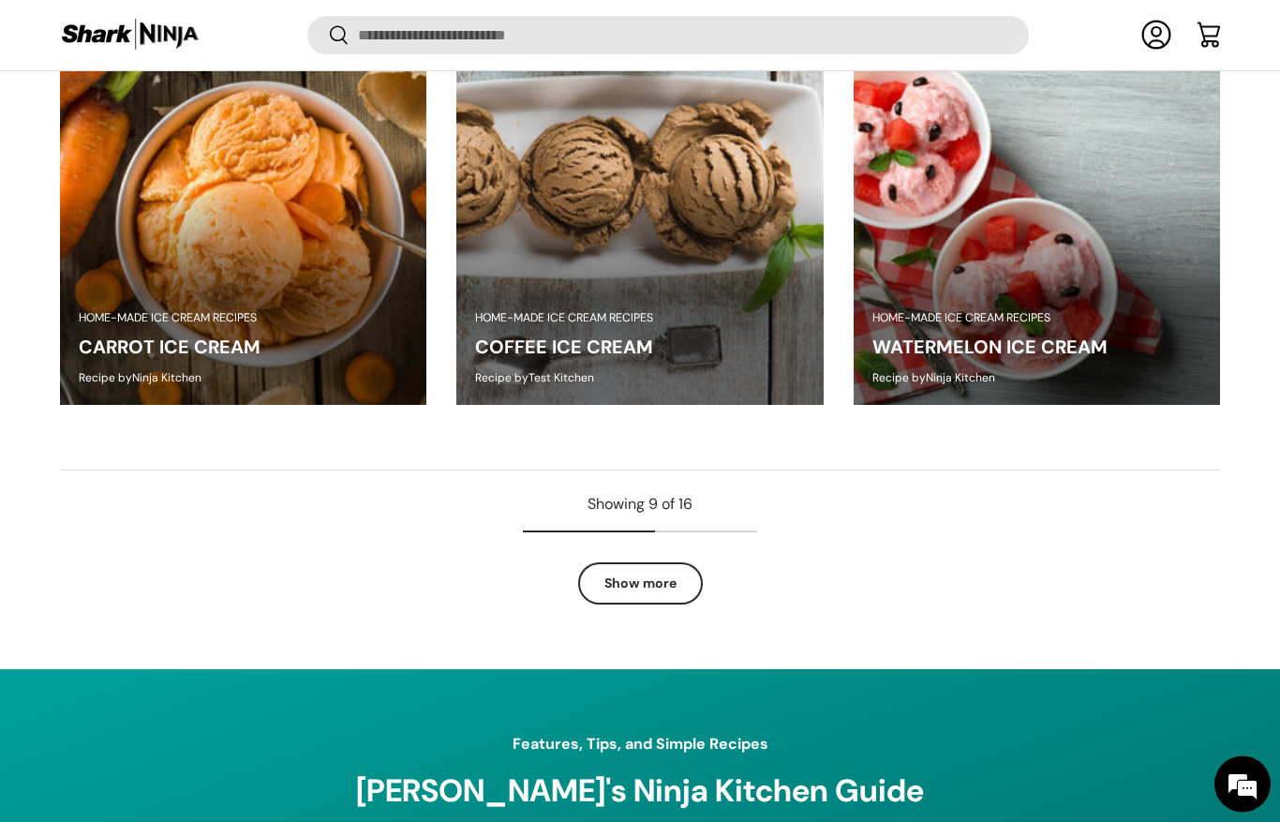
scroll to position [1843, 0]
click at [658, 572] on link "Show more" at bounding box center [640, 583] width 125 height 42
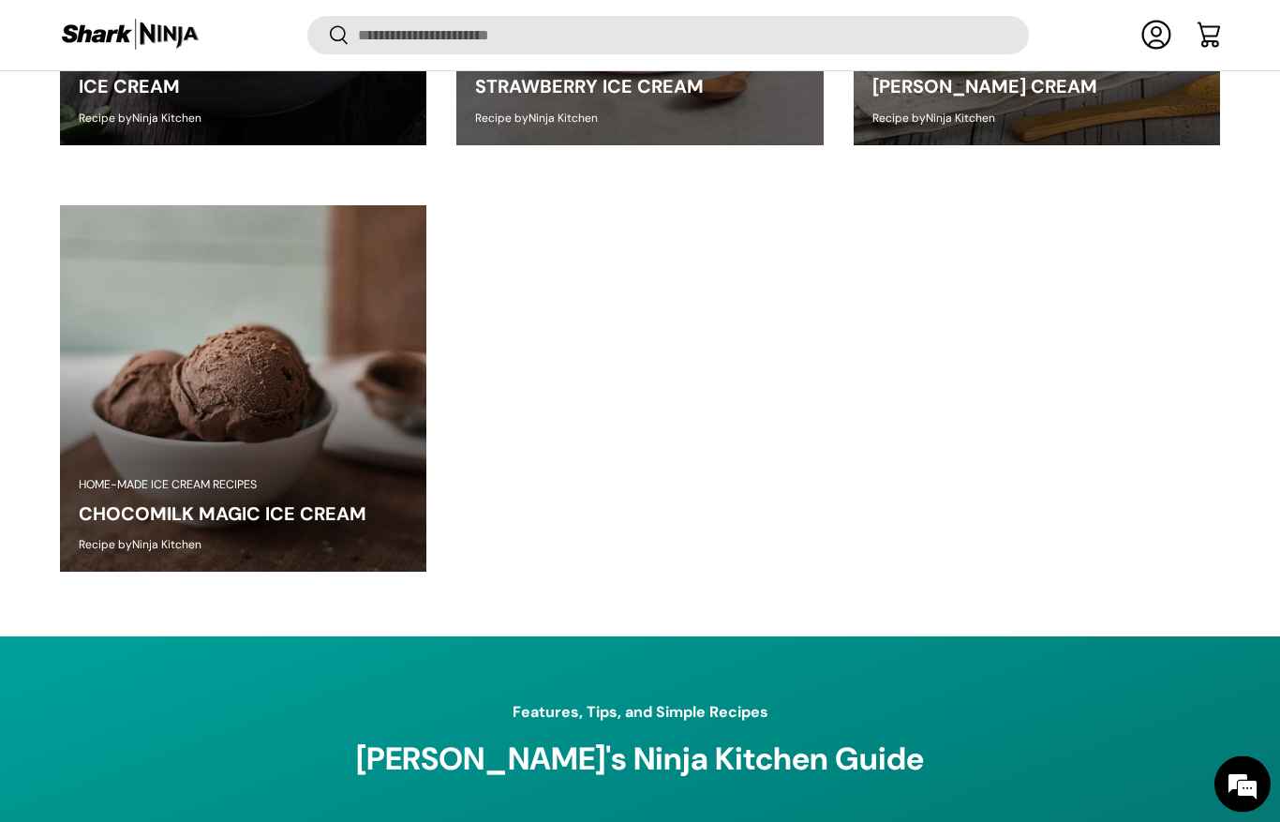
scroll to position [2956, 0]
click at [199, 402] on img at bounding box center [243, 388] width 366 height 366
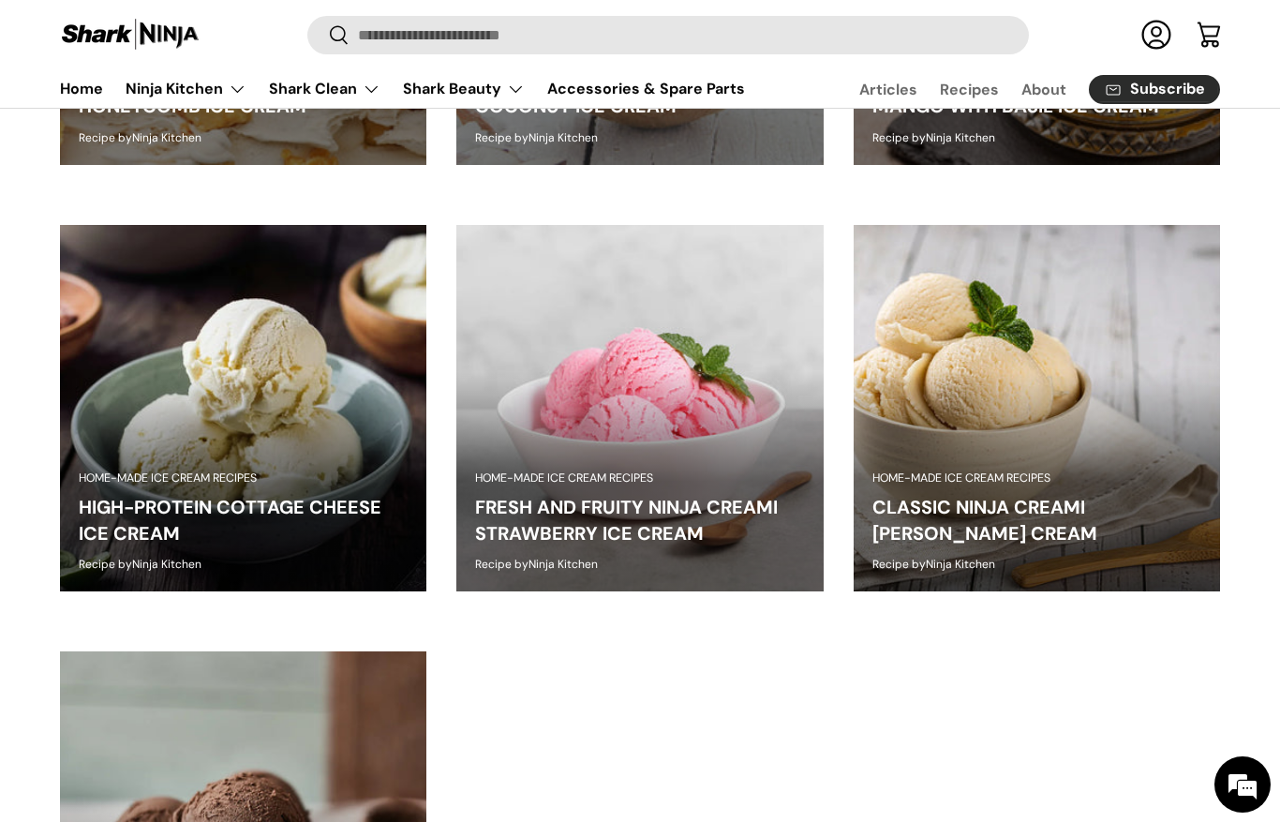
scroll to position [2512, 0]
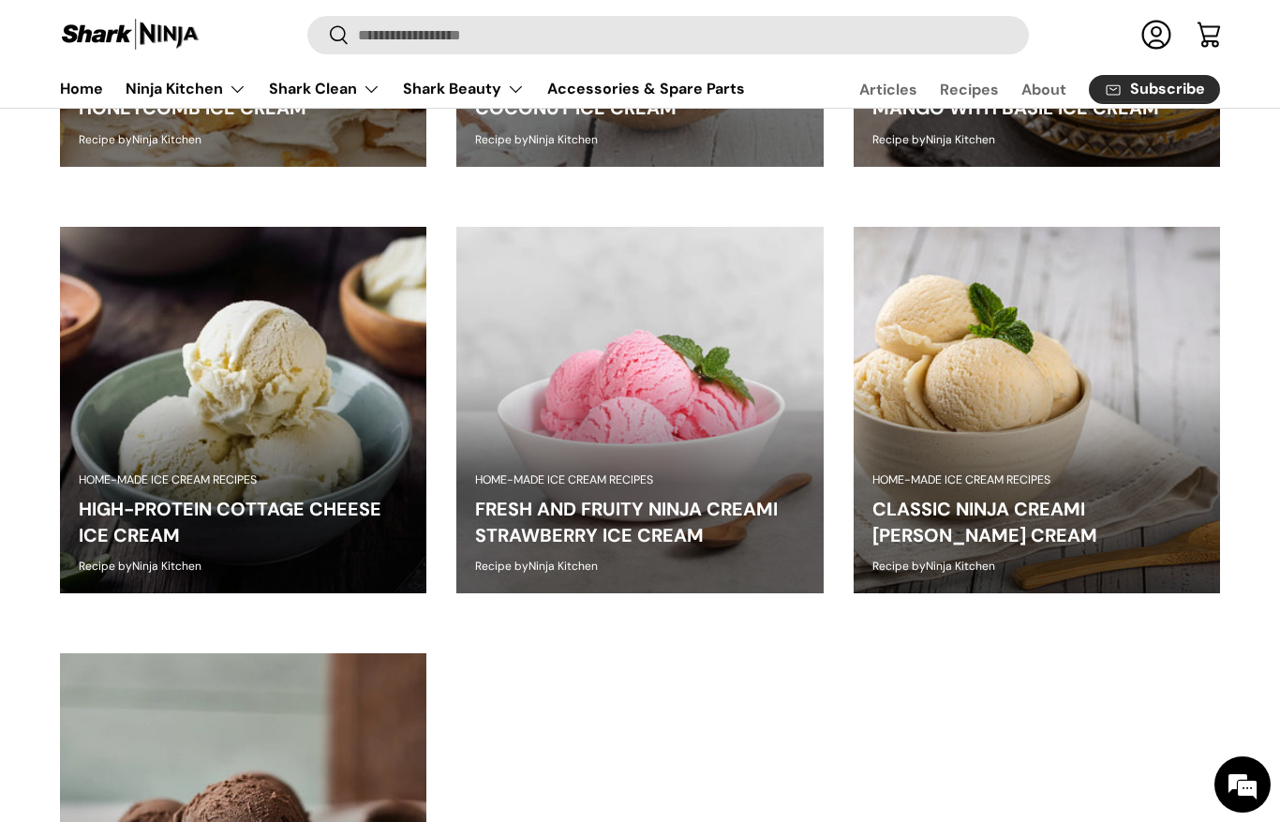
click at [617, 414] on img at bounding box center [639, 410] width 366 height 366
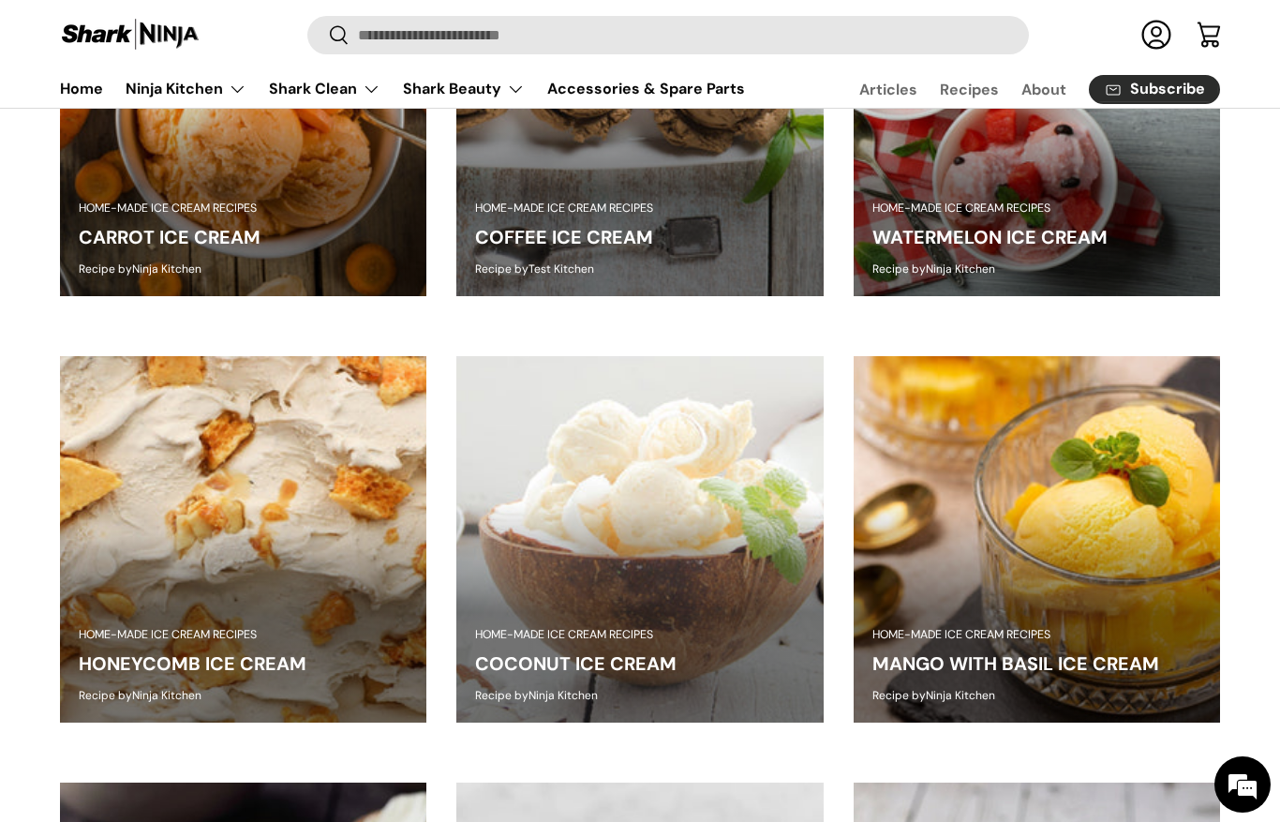
scroll to position [1945, 0]
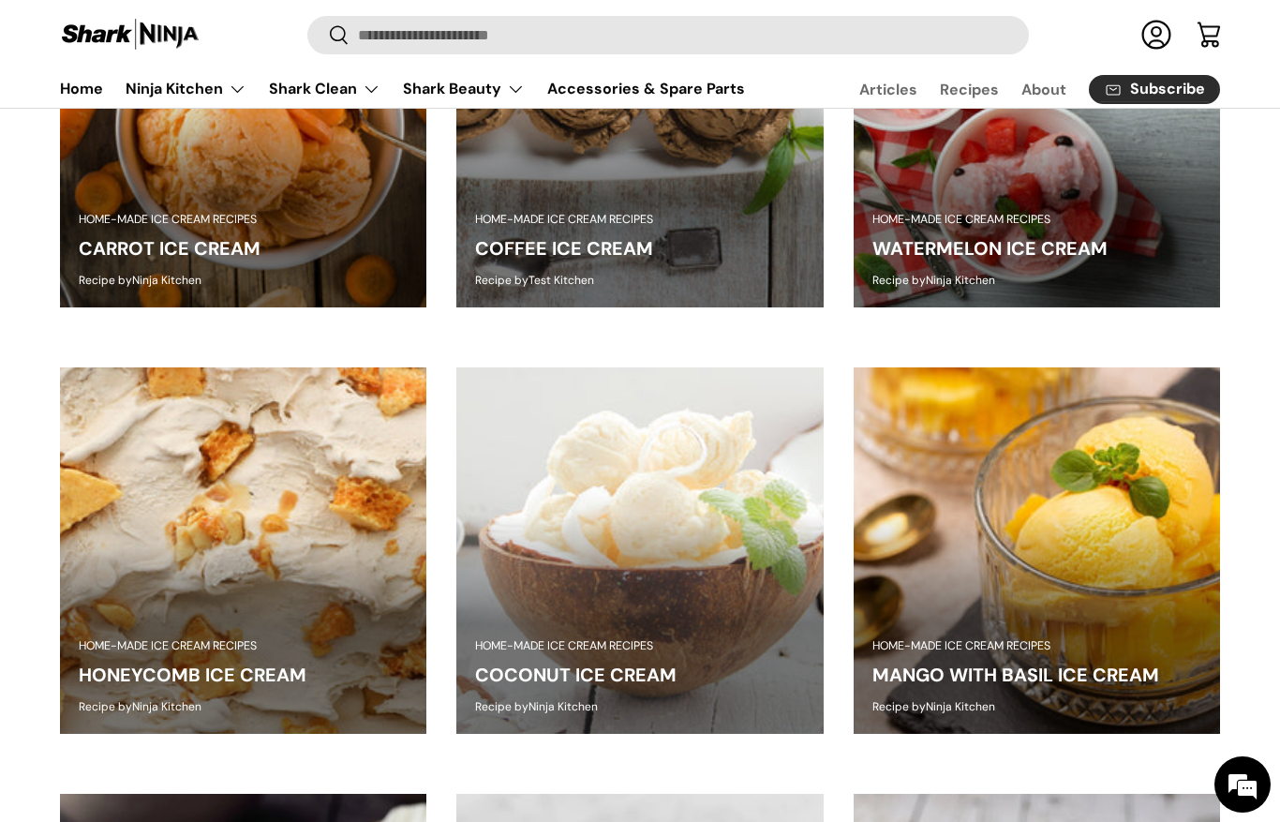
click at [602, 524] on img at bounding box center [639, 550] width 366 height 366
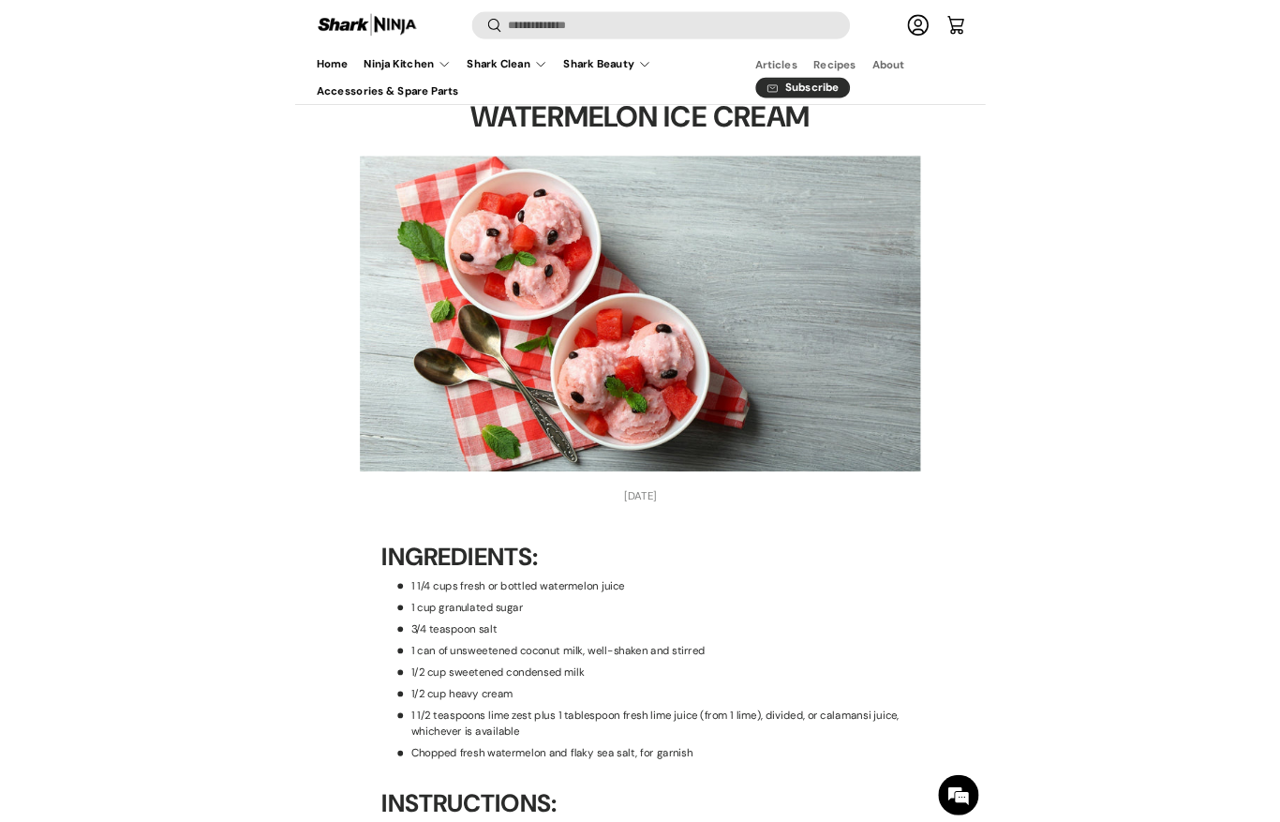
scroll to position [145, 0]
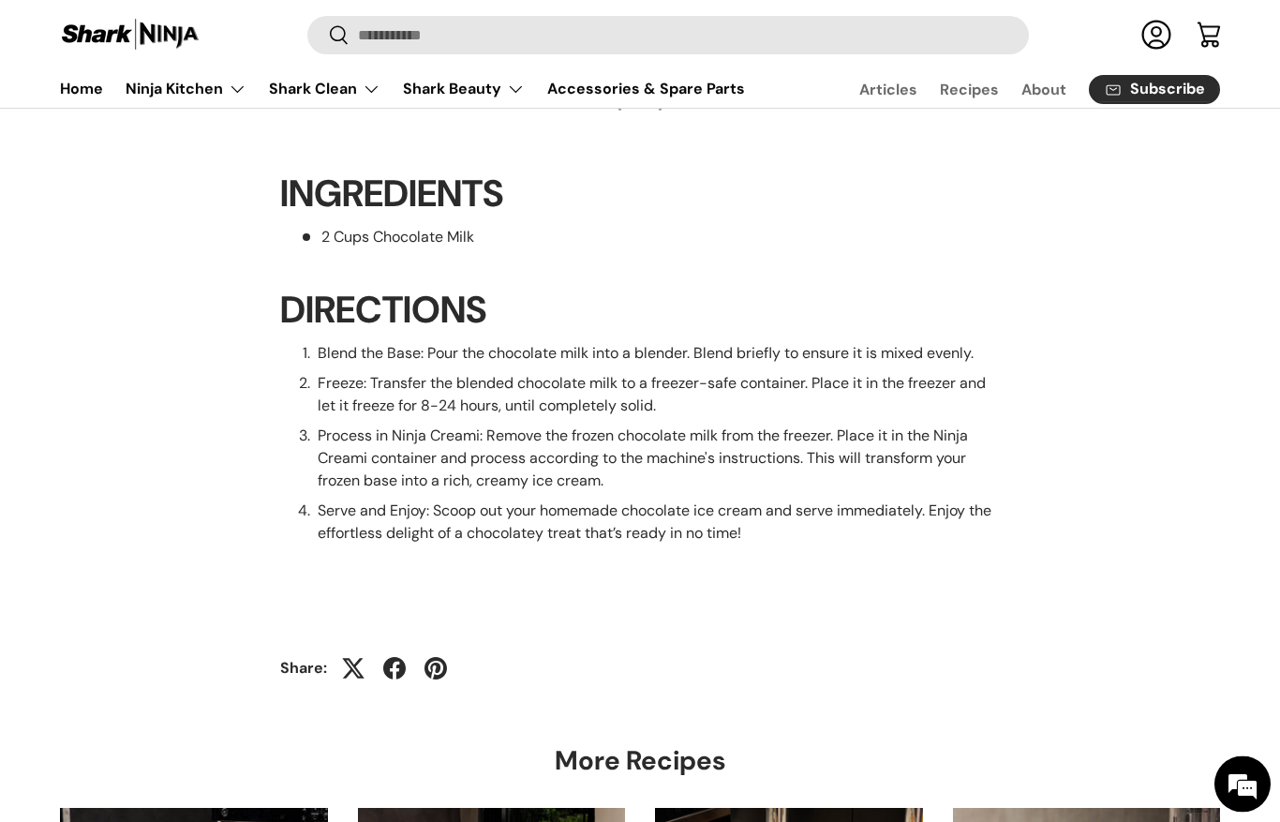
scroll to position [917, 0]
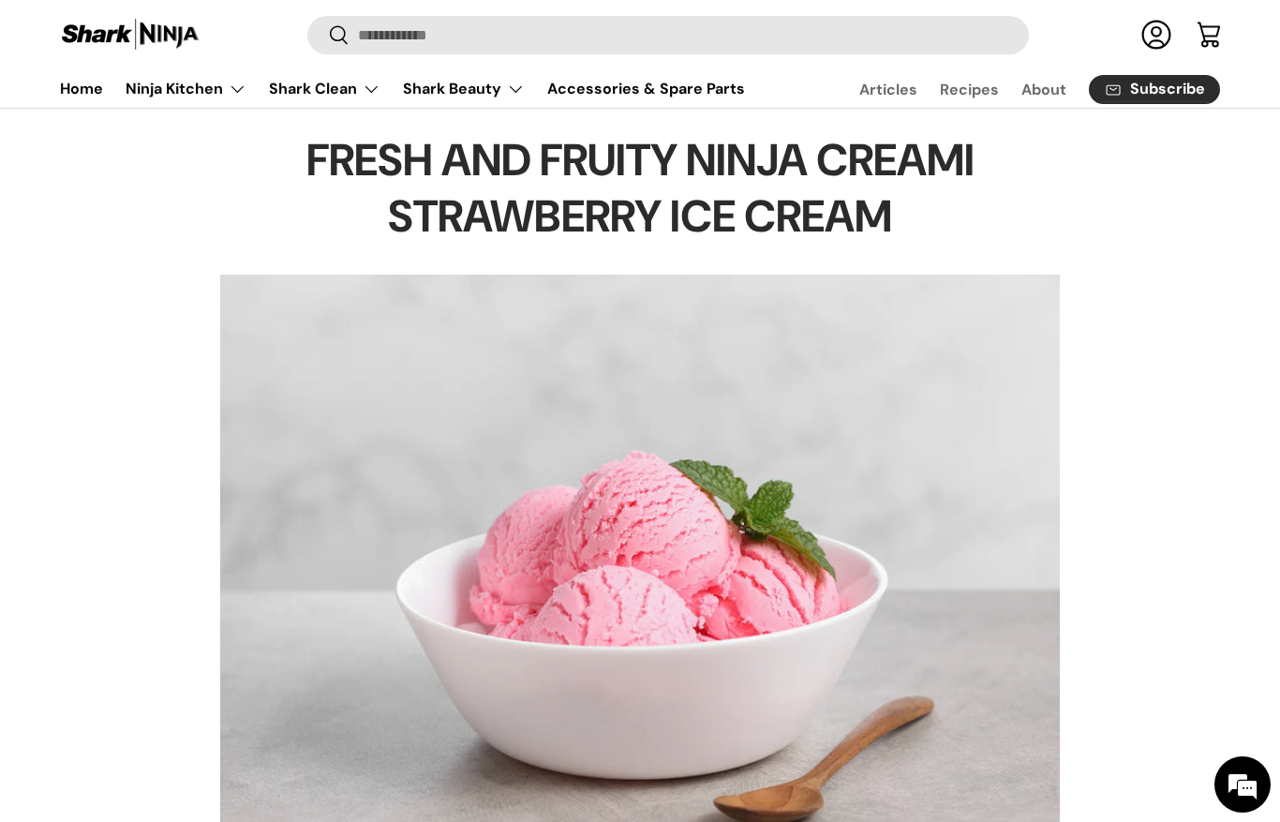
scroll to position [148, 0]
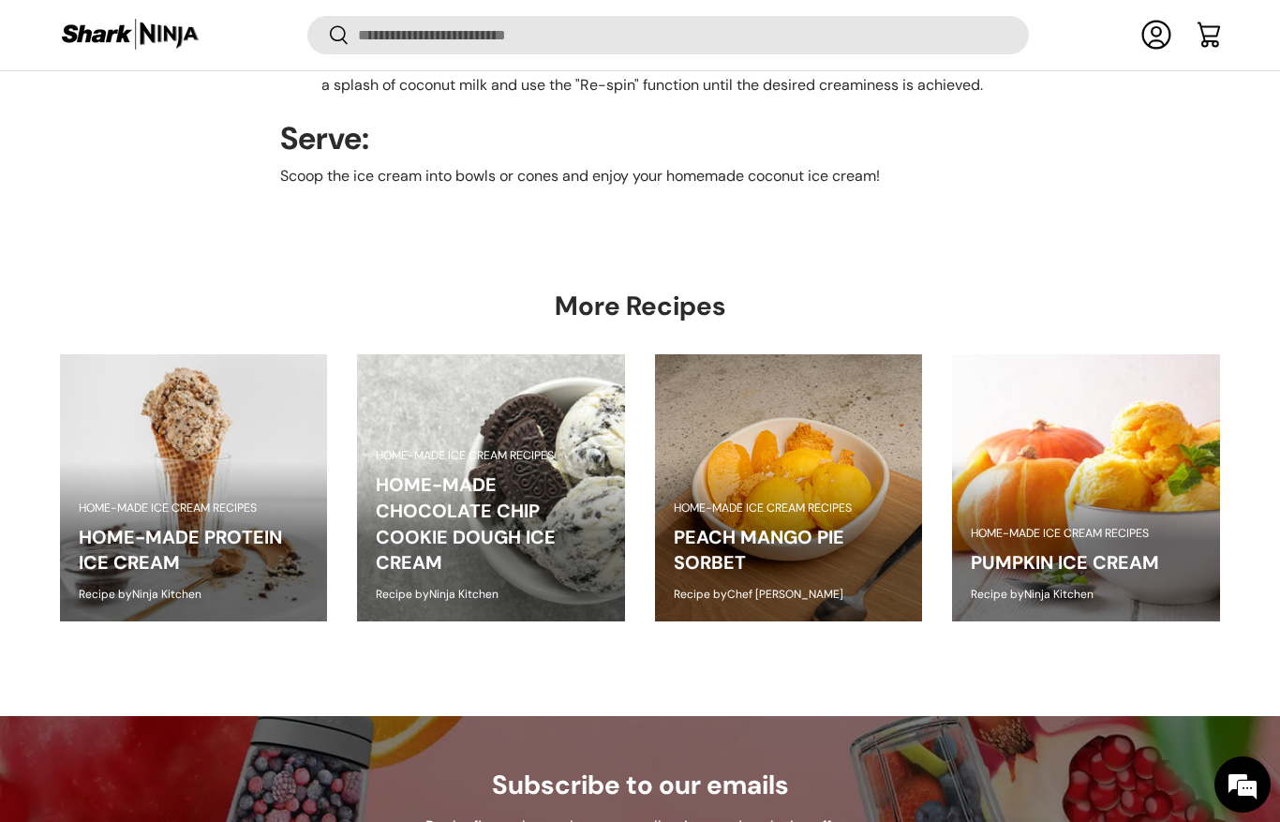
scroll to position [0, 298]
click at [1151, 606] on img at bounding box center [1086, 488] width 268 height 268
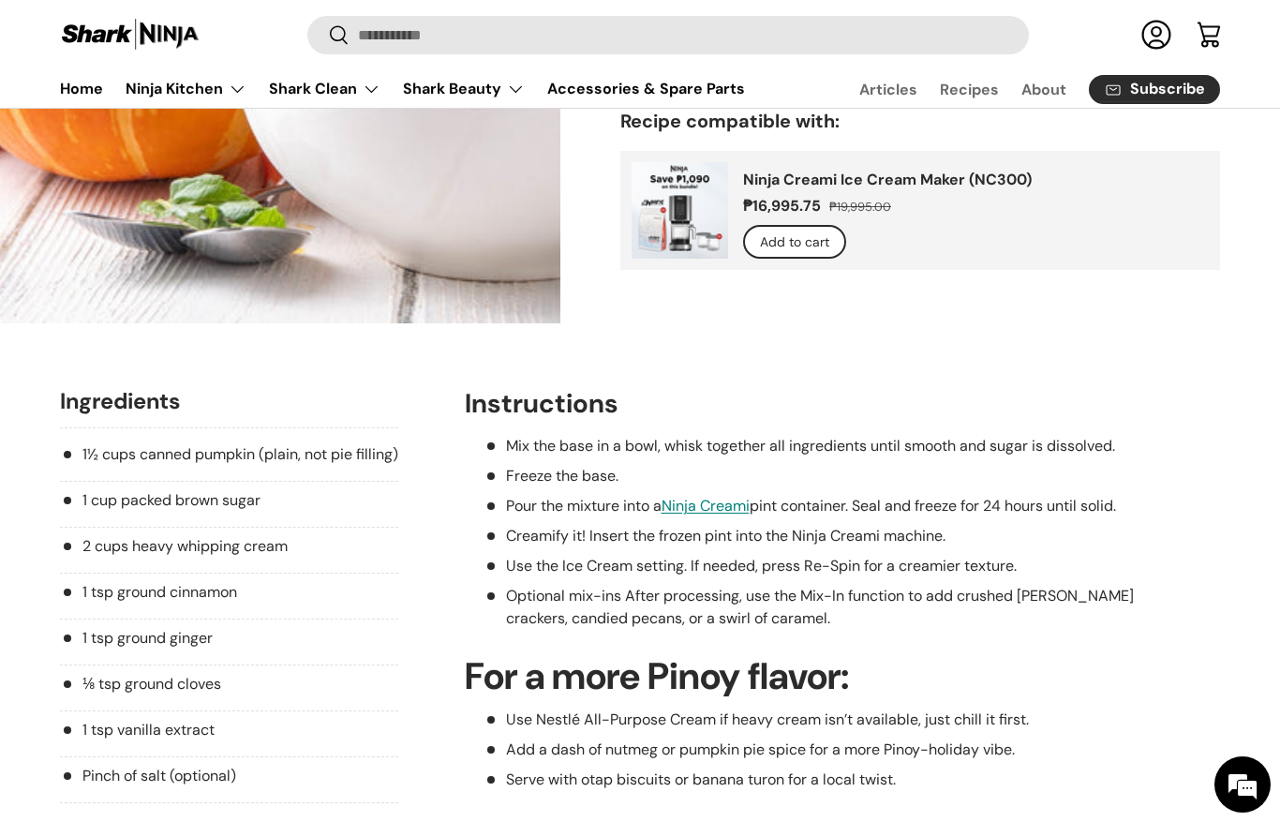
scroll to position [498, 0]
